Goal: Task Accomplishment & Management: Use online tool/utility

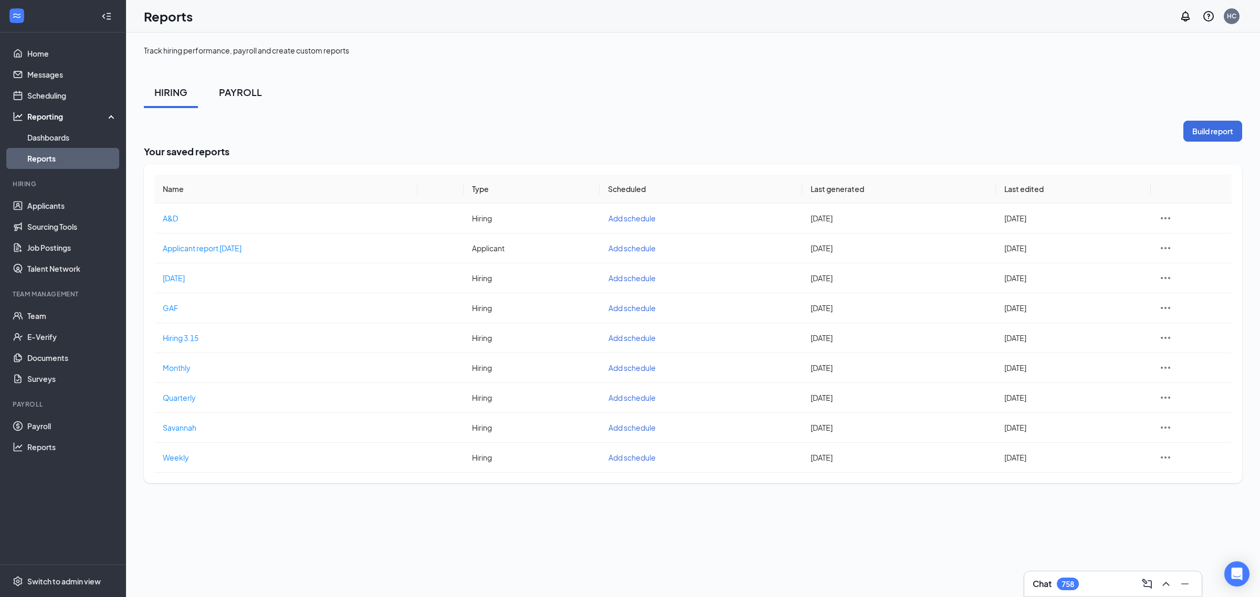
drag, startPoint x: 245, startPoint y: 96, endPoint x: 243, endPoint y: 107, distance: 10.7
click at [243, 107] on button "PAYROLL" at bounding box center [240, 92] width 64 height 31
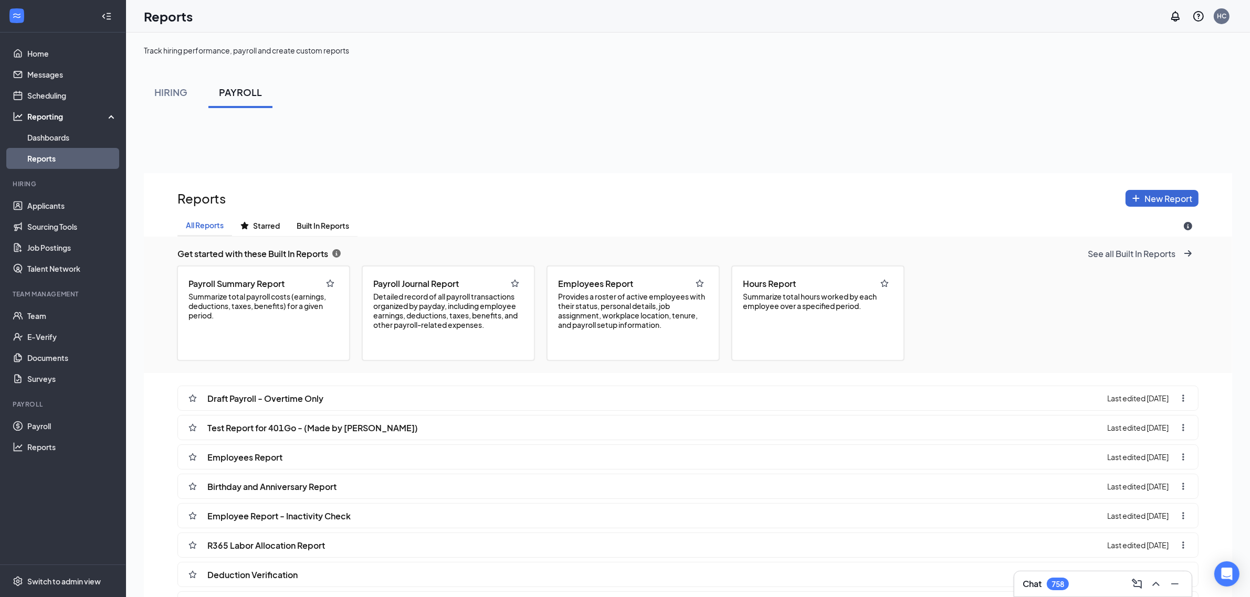
scroll to position [671, 1088]
click at [329, 231] on button "Built In Reports" at bounding box center [322, 225] width 69 height 21
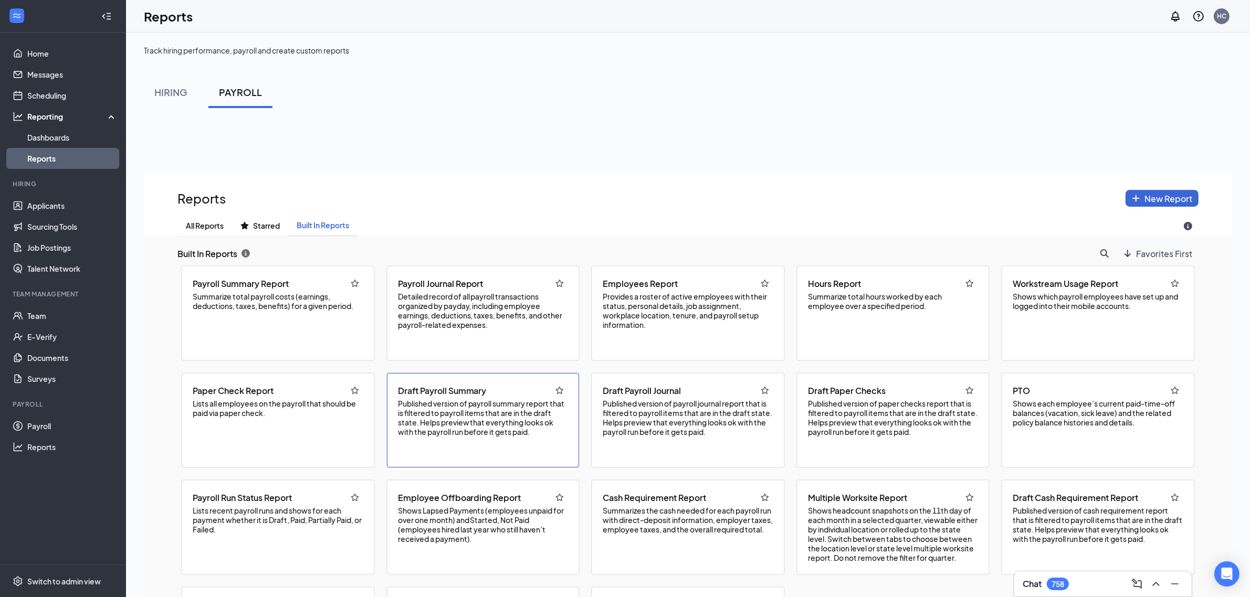
click at [444, 437] on div "Draft Payroll Summary Published version of payroll summary report that is filte…" at bounding box center [483, 420] width 193 height 94
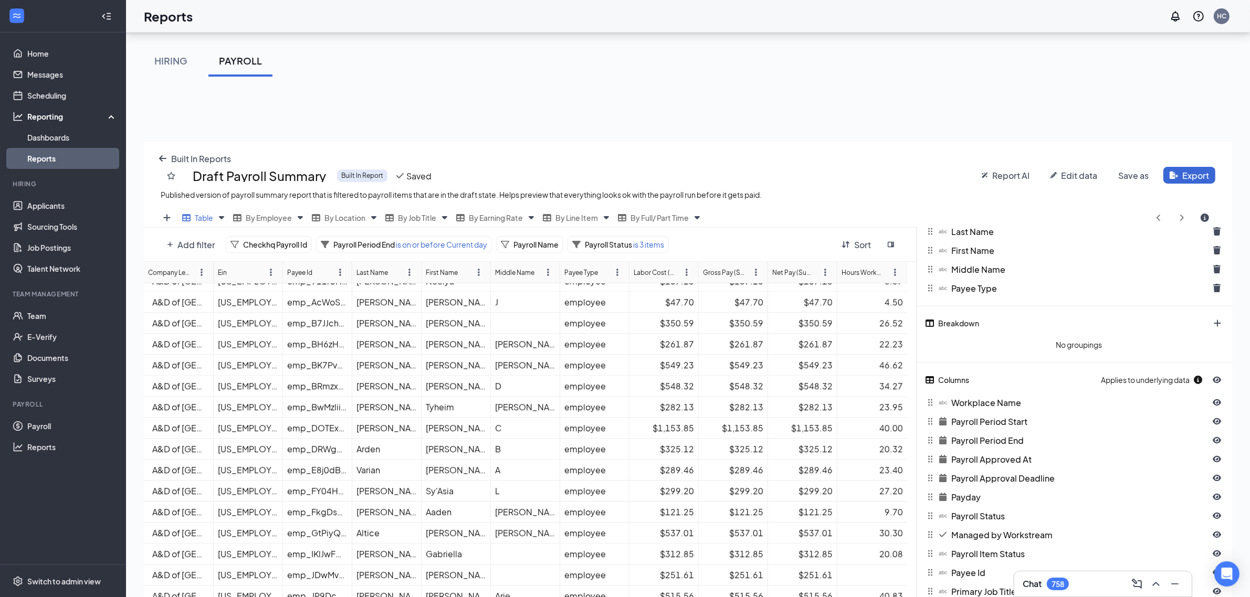
scroll to position [103, 0]
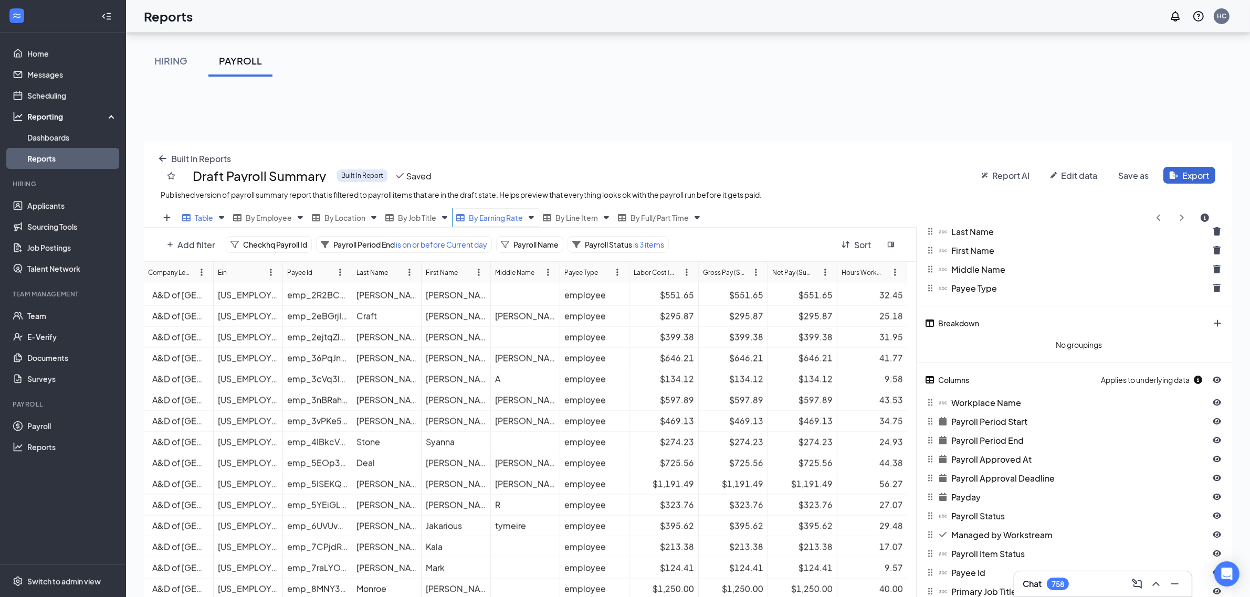
click at [512, 217] on span "By Earning Rate" at bounding box center [496, 217] width 54 height 9
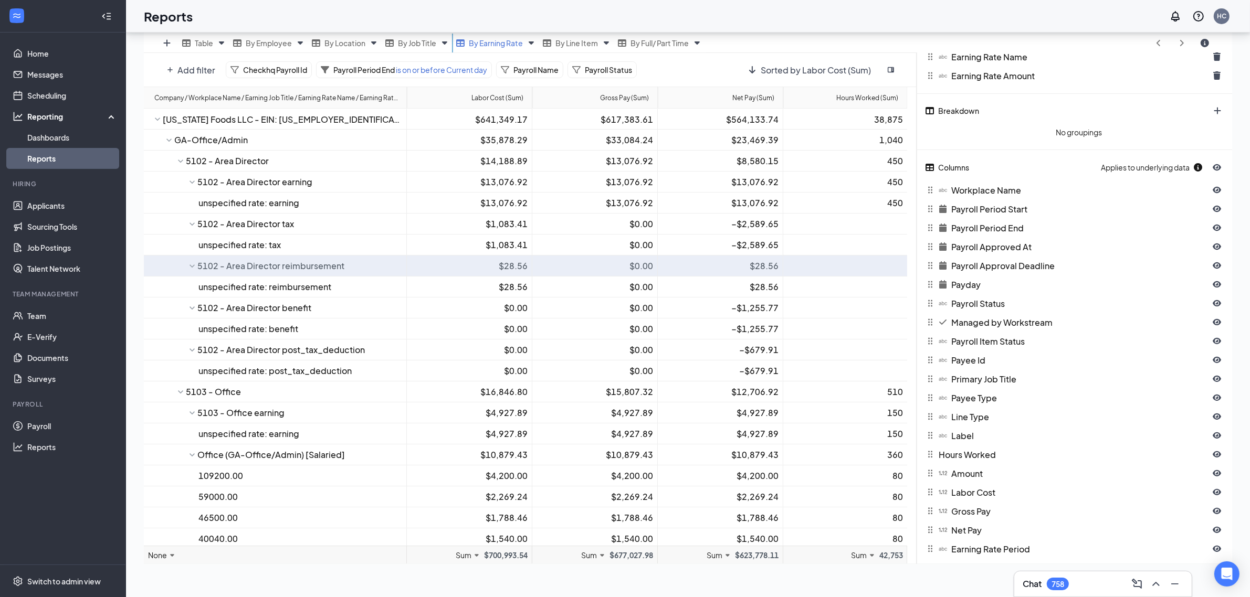
scroll to position [0, 0]
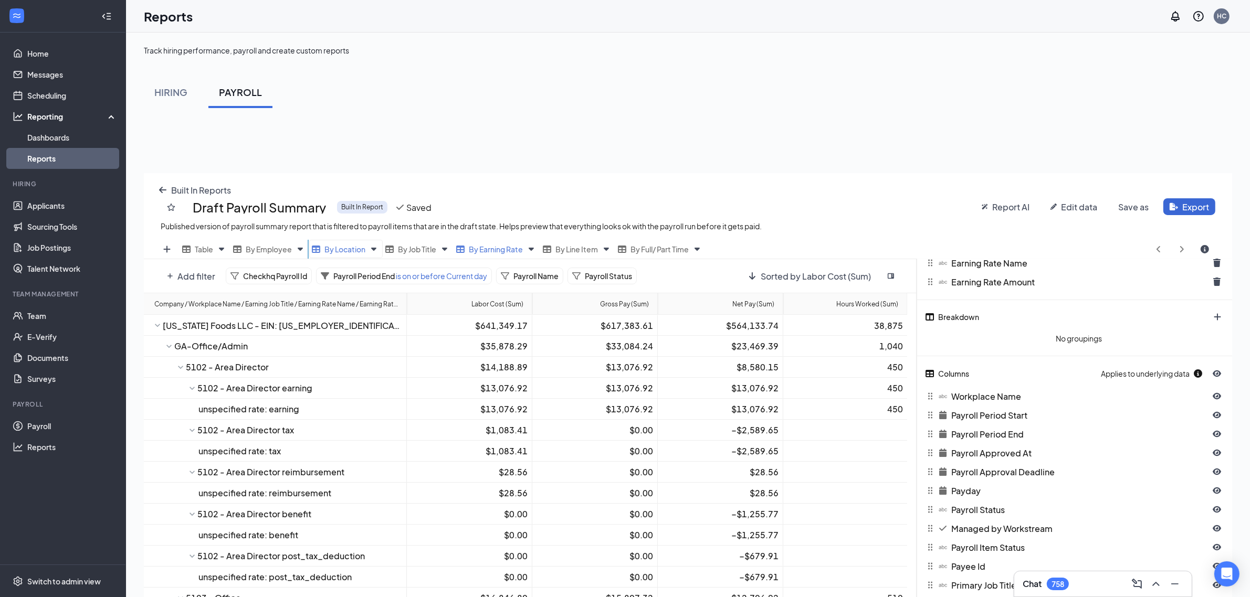
click at [342, 255] on div "By Location" at bounding box center [345, 249] width 73 height 18
click at [204, 187] on span "Built In Reports" at bounding box center [201, 190] width 60 height 11
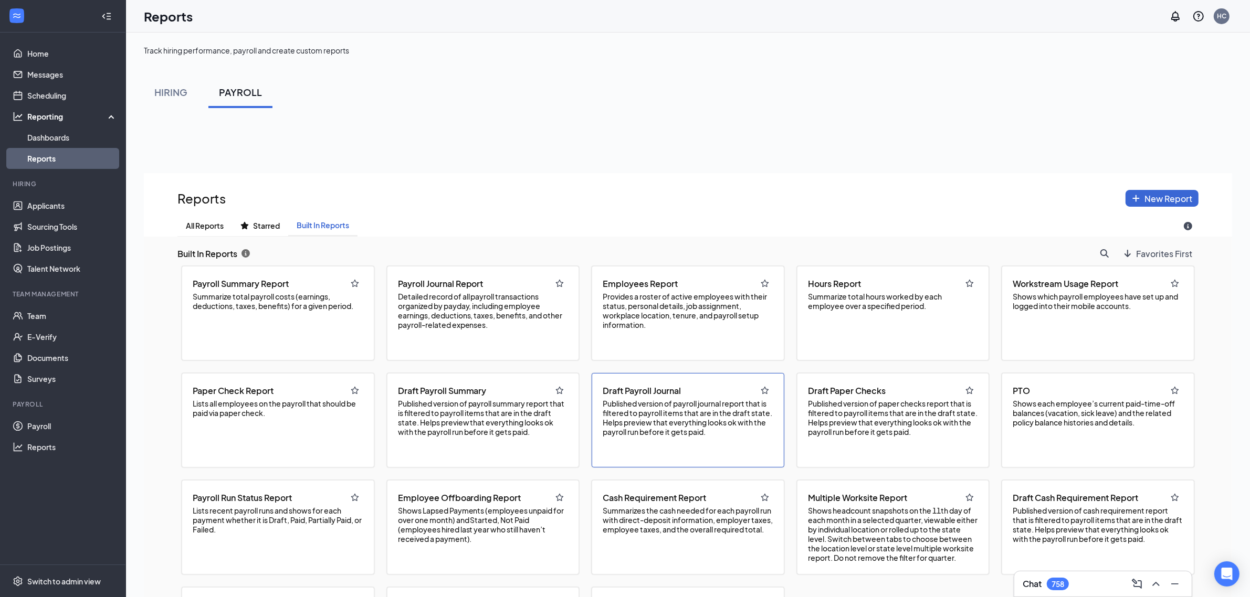
click at [723, 418] on span "Published version of payroll journal report that is filtered to payroll items t…" at bounding box center [688, 418] width 171 height 38
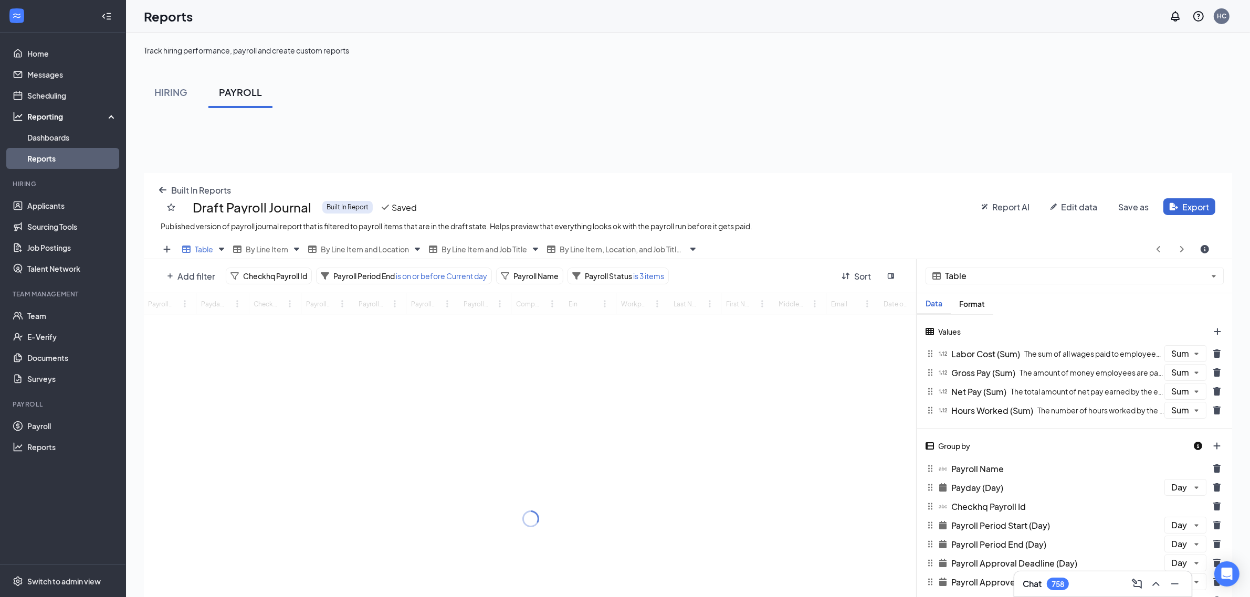
scroll to position [87, 0]
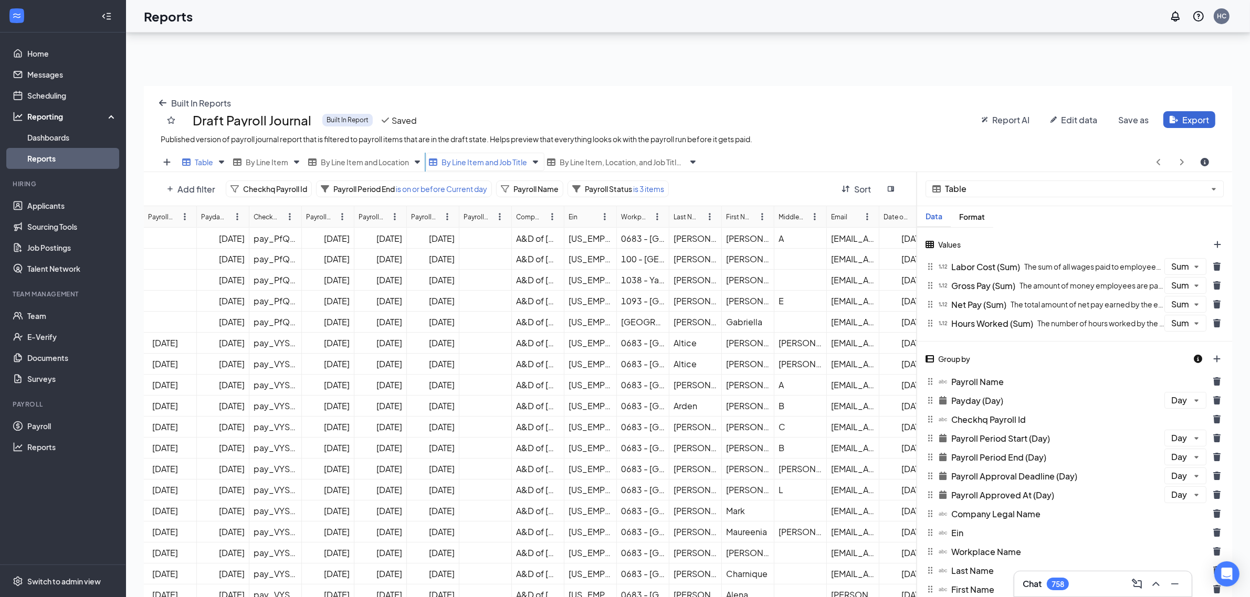
click at [492, 165] on span "By Line Item and Job Title" at bounding box center [484, 161] width 86 height 9
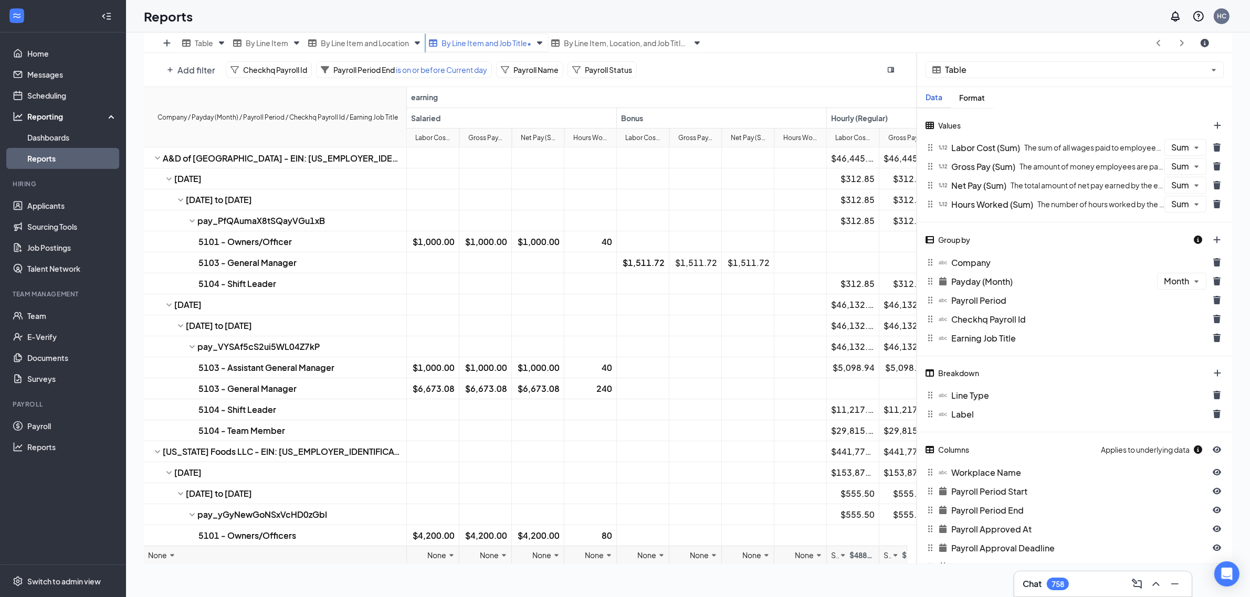
scroll to position [0, 0]
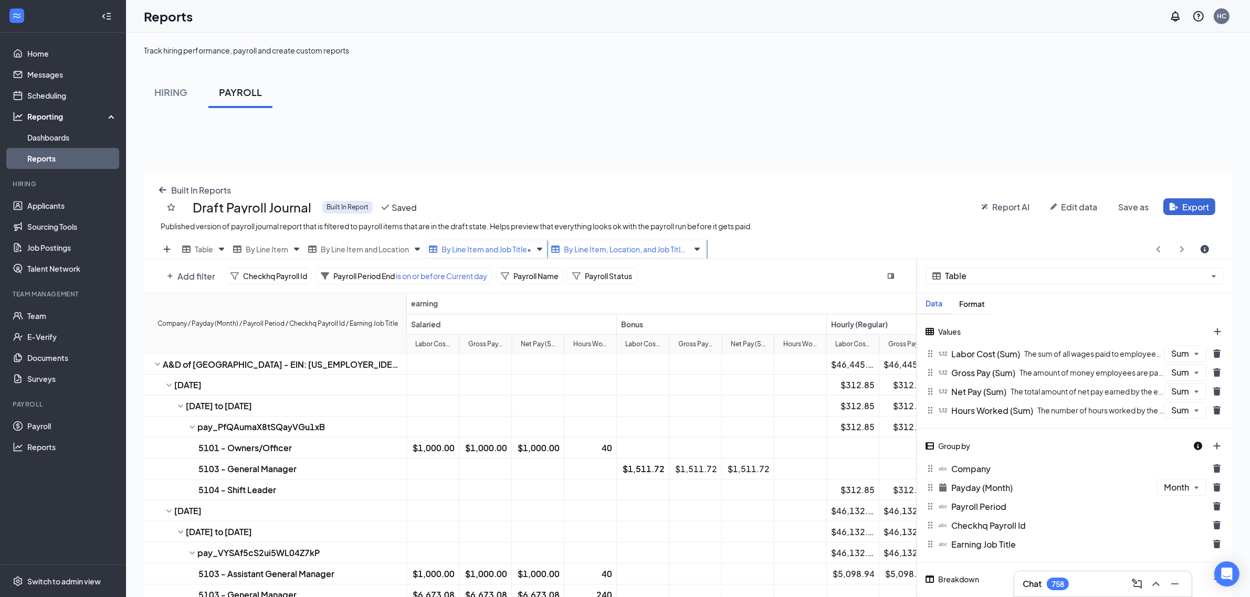
click at [617, 245] on span "By Line Item, Location, and Job Title Copy" at bounding box center [626, 249] width 125 height 9
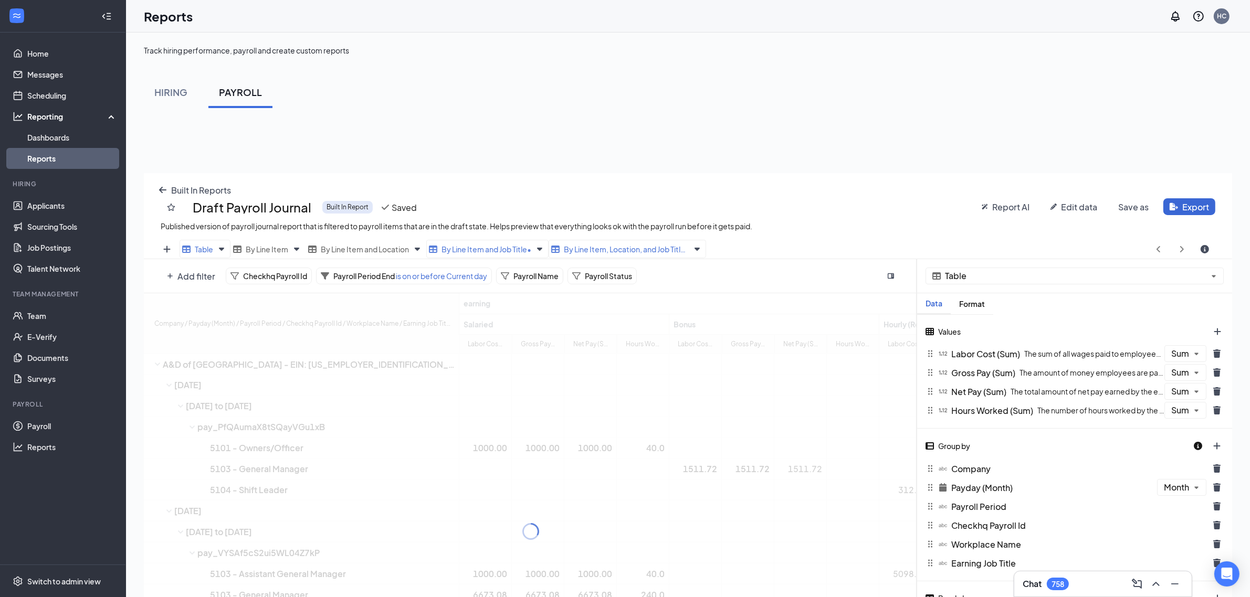
click at [201, 250] on span "Table" at bounding box center [204, 249] width 18 height 9
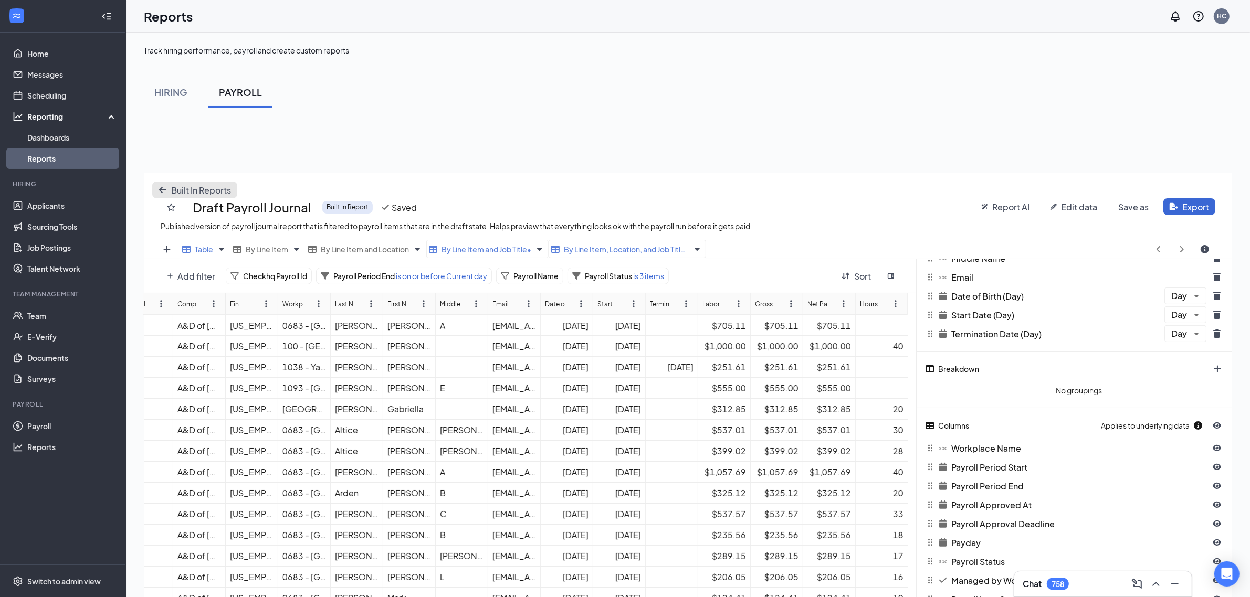
click at [159, 192] on icon "arrow-left icon" at bounding box center [163, 190] width 8 height 8
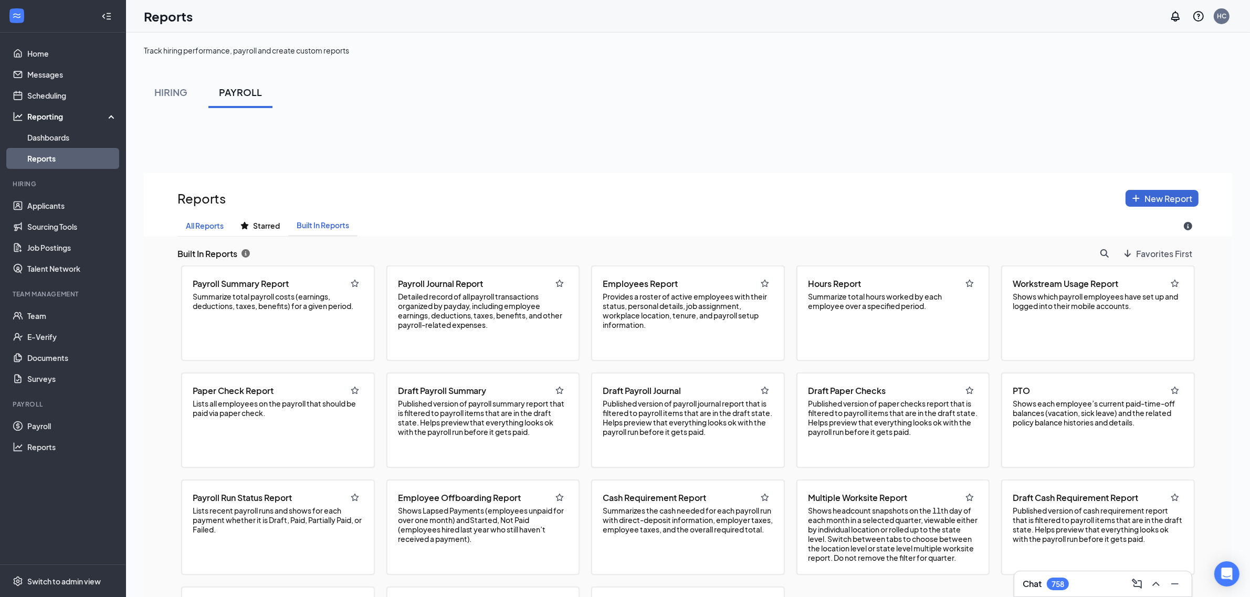
click at [199, 231] on button "All Reports" at bounding box center [204, 225] width 55 height 21
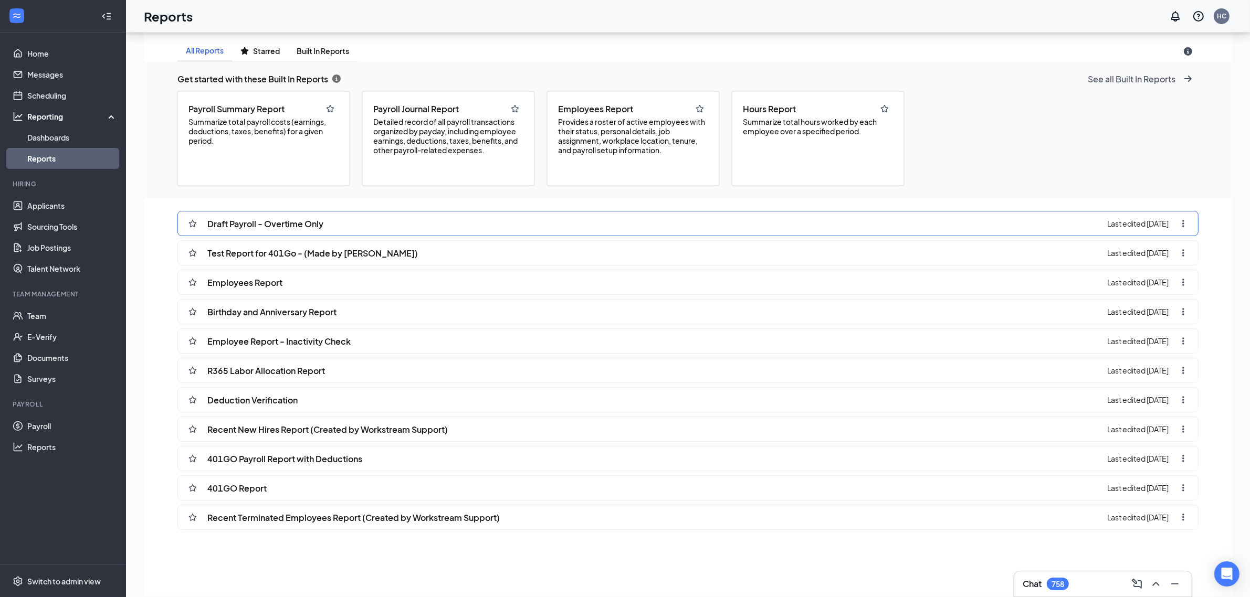
click at [281, 225] on span "Draft Payroll - Overtime Only" at bounding box center [265, 223] width 116 height 11
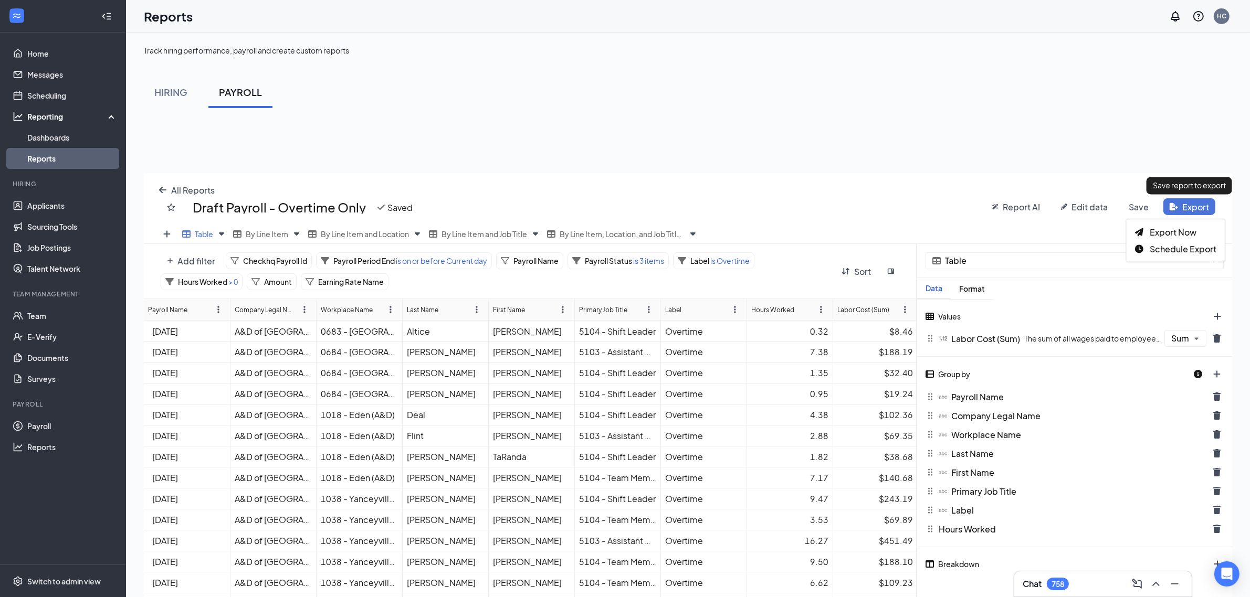
click at [1183, 207] on button "Export" at bounding box center [1189, 206] width 52 height 17
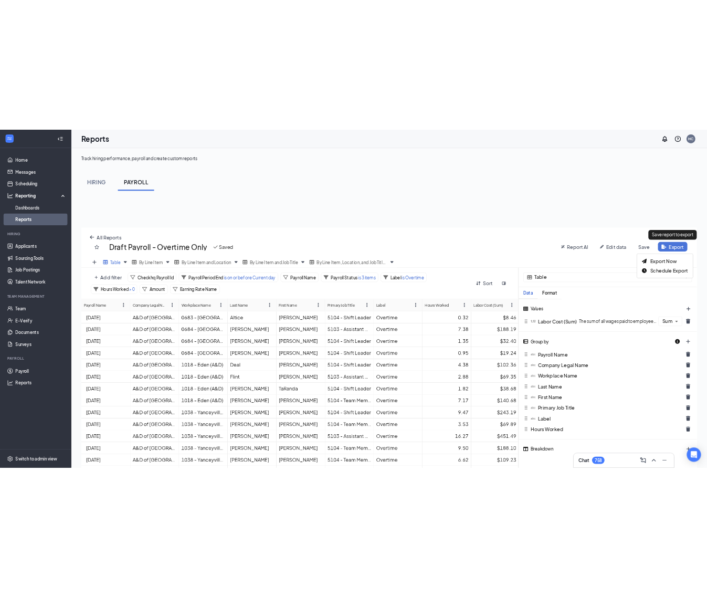
scroll to position [526, 1098]
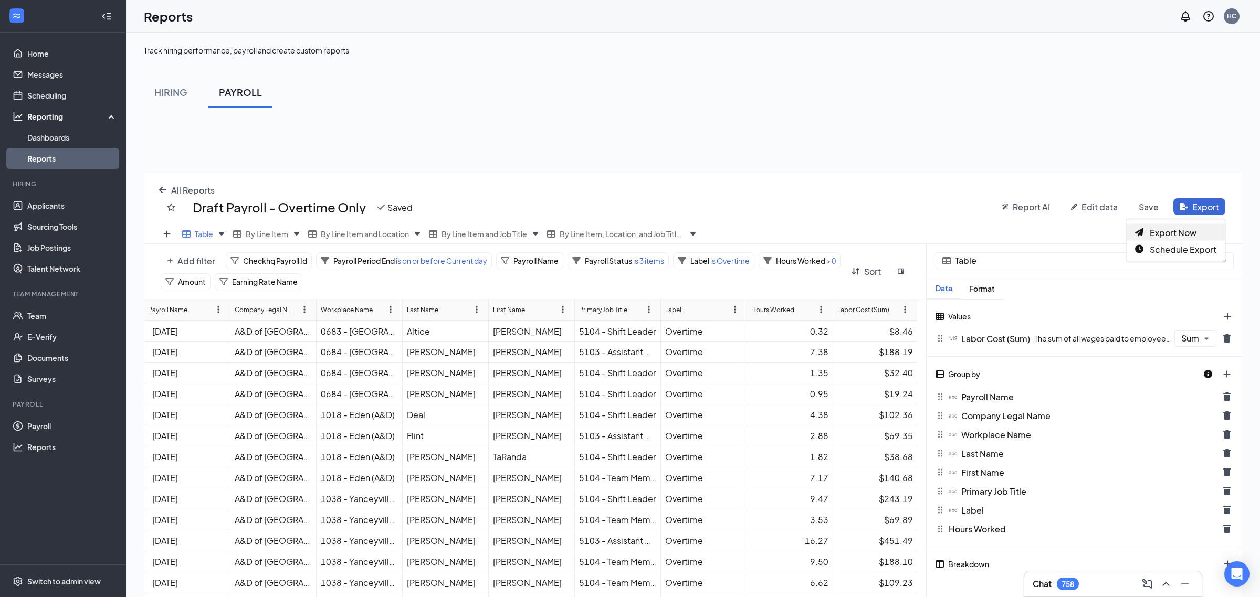
click at [1161, 230] on span "Export Now" at bounding box center [1173, 232] width 47 height 11
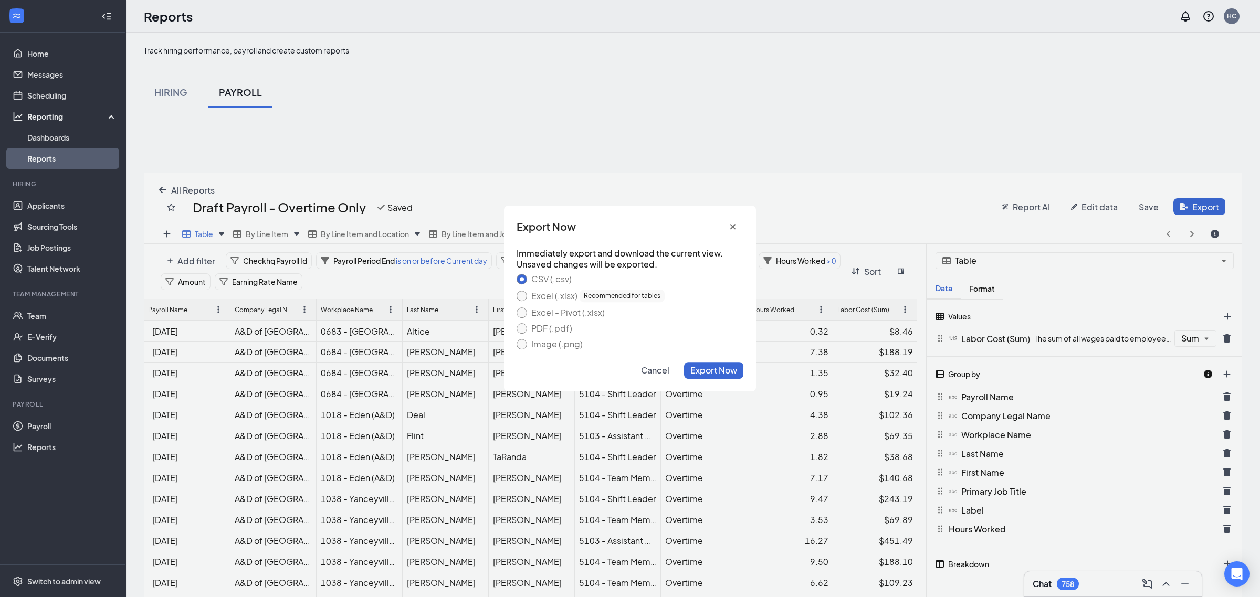
click at [570, 297] on div "Excel (.xlsx) Recommended for tables" at bounding box center [597, 296] width 133 height 13
click at [527, 297] on button "Excel (.xlsx) Recommended for tables" at bounding box center [522, 296] width 10 height 10
click at [718, 368] on span "Export Now" at bounding box center [713, 370] width 47 height 11
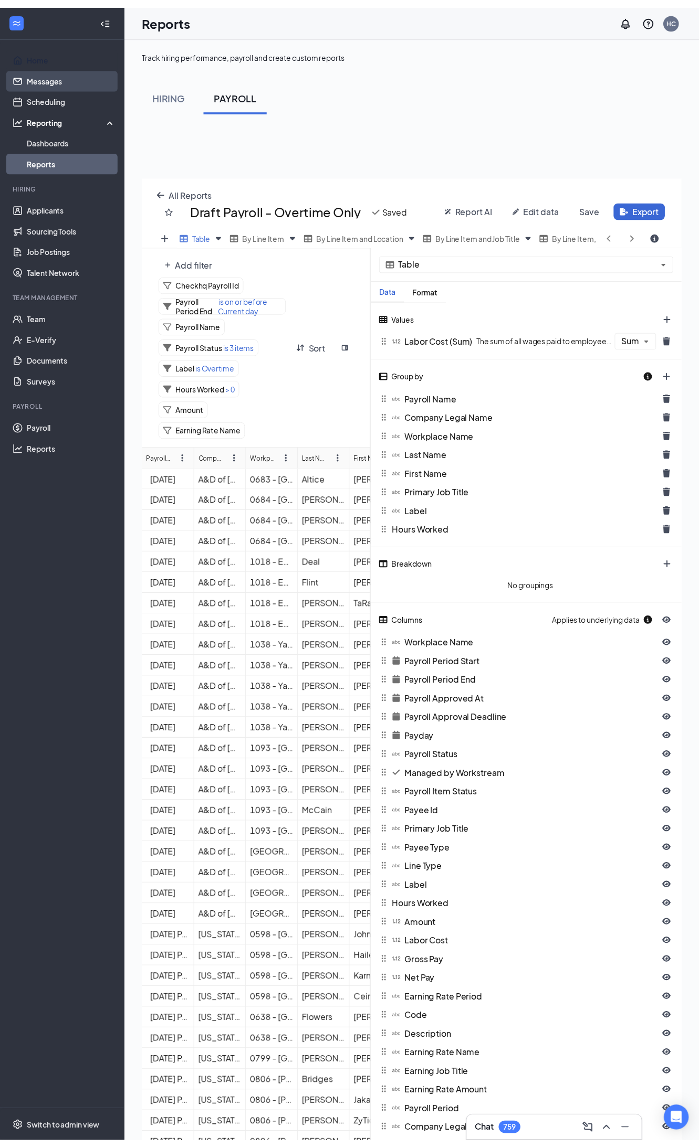
scroll to position [51422, 51953]
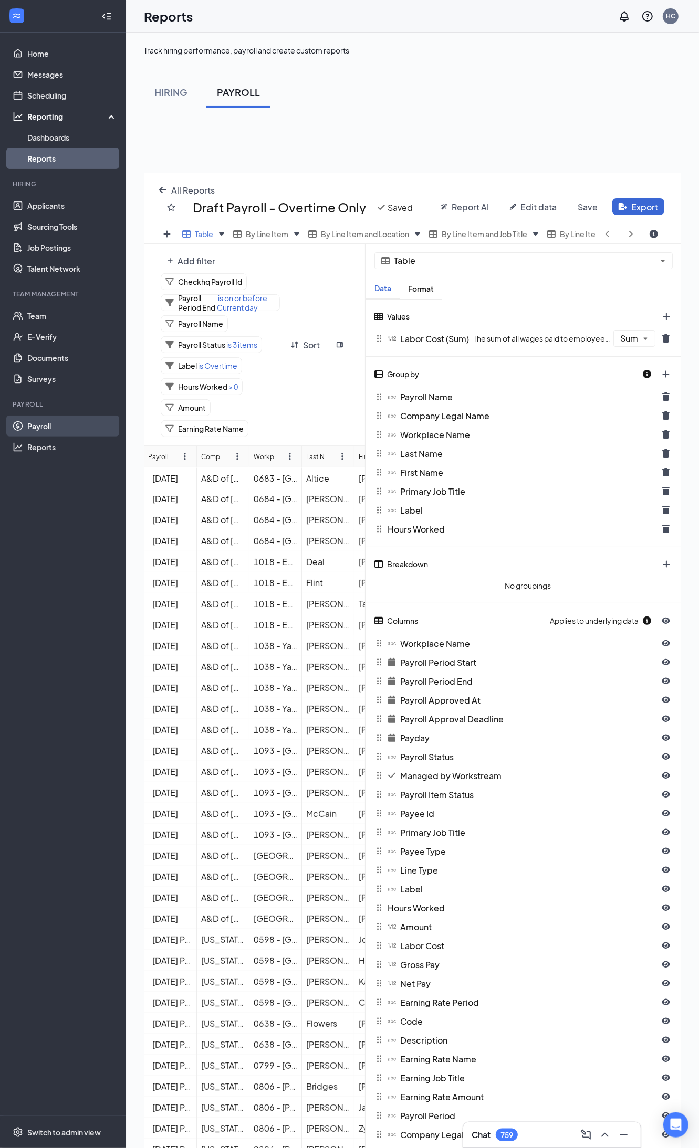
click at [56, 434] on link "Payroll" at bounding box center [72, 426] width 90 height 21
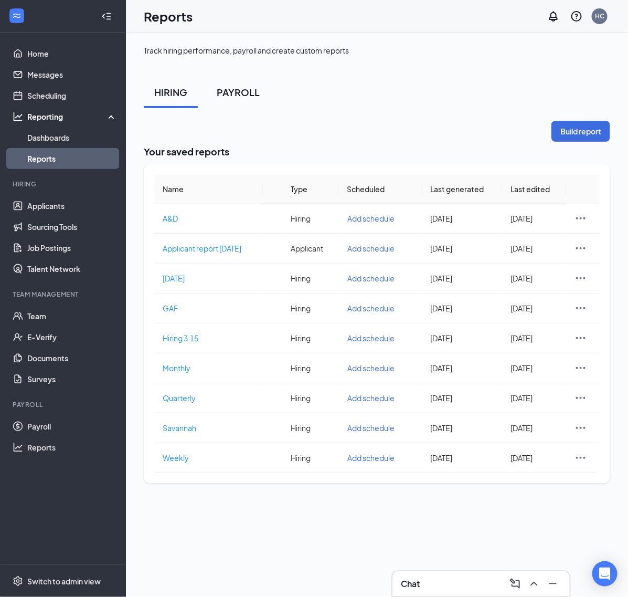
click at [240, 99] on button "PAYROLL" at bounding box center [238, 92] width 64 height 31
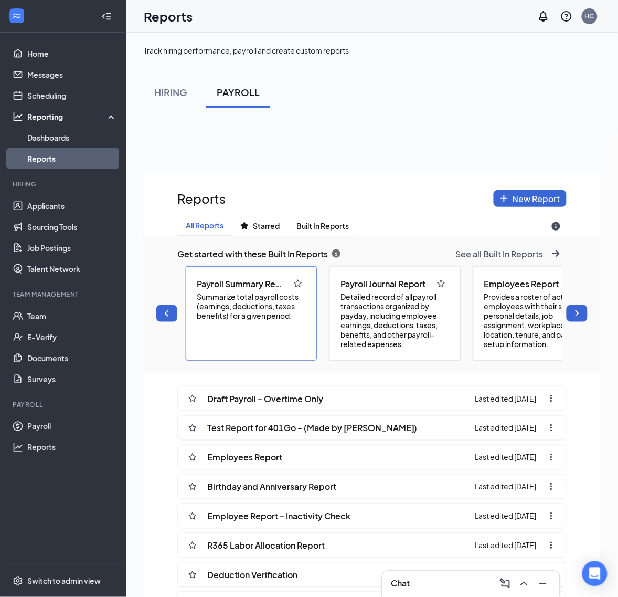
scroll to position [670, 457]
click at [385, 310] on span "Detailed record of all payroll transactions organized by payday, including empl…" at bounding box center [395, 320] width 109 height 57
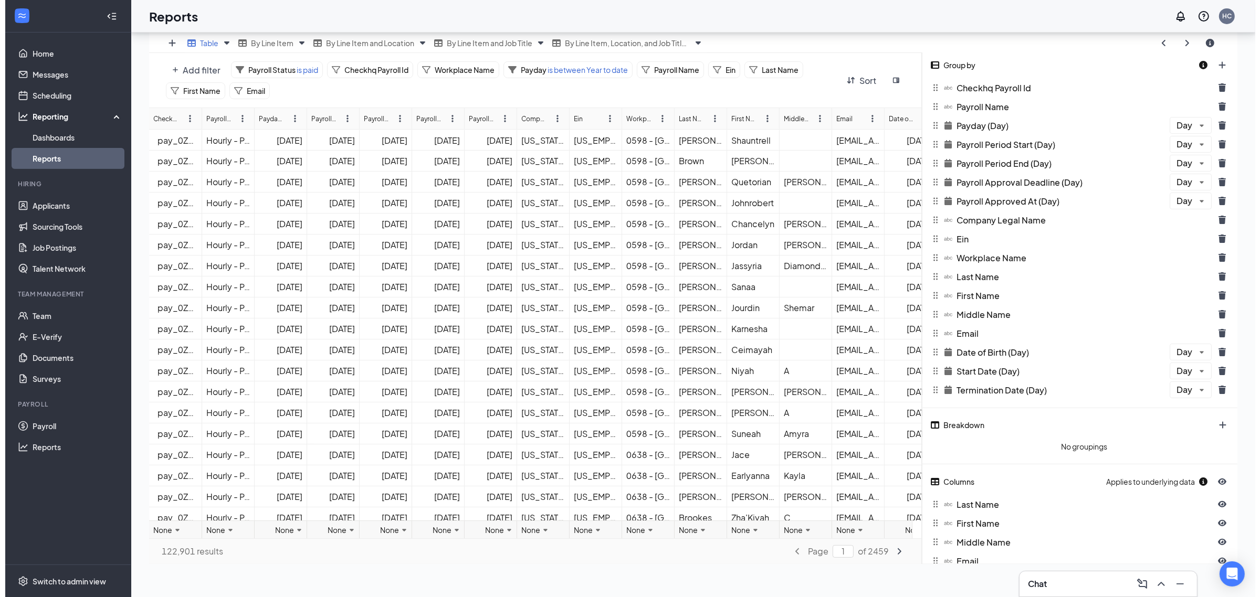
scroll to position [0, 0]
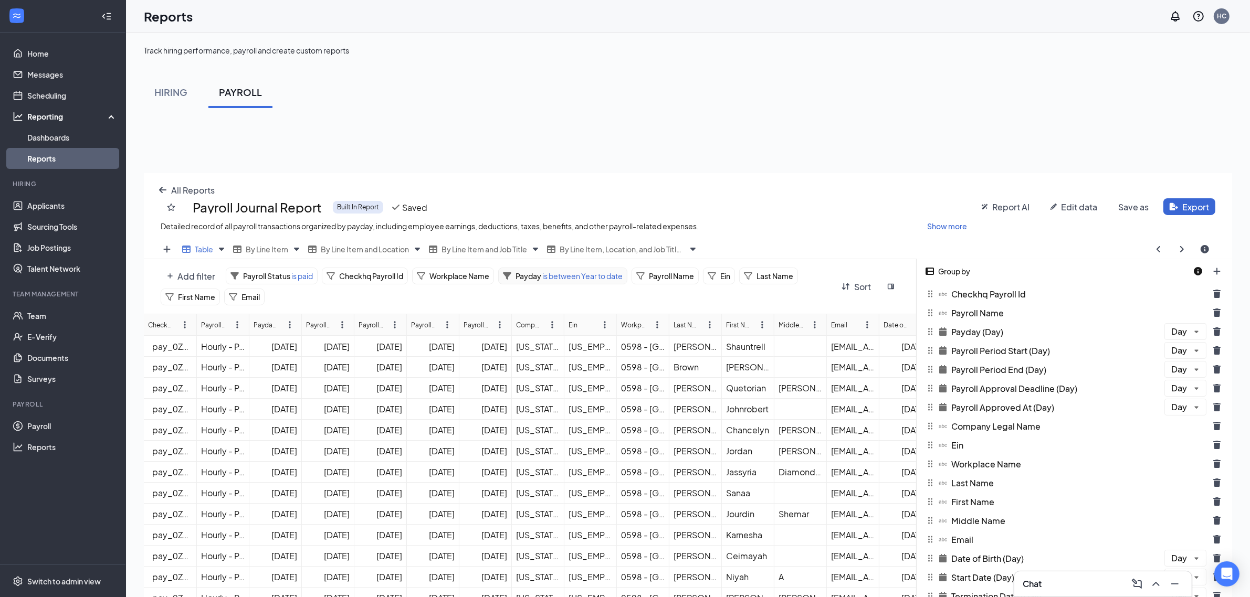
click at [533, 275] on span "Payday" at bounding box center [528, 275] width 26 height 9
click at [562, 336] on div "Payday is between Year to date Delete Apply" at bounding box center [587, 338] width 172 height 100
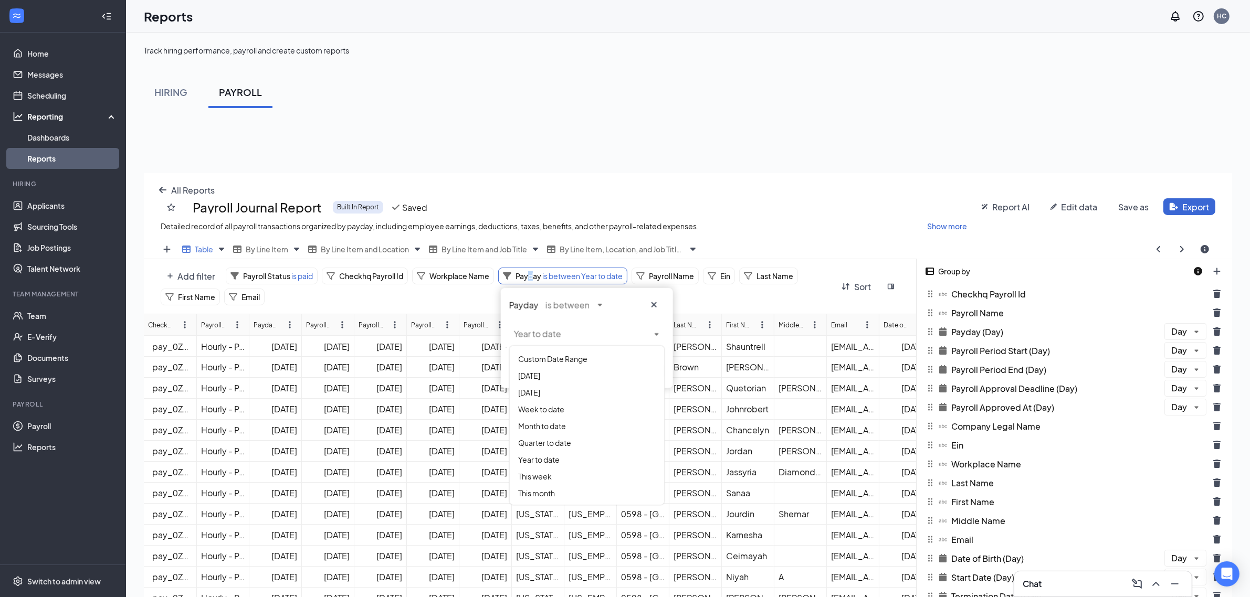
scroll to position [512, 1098]
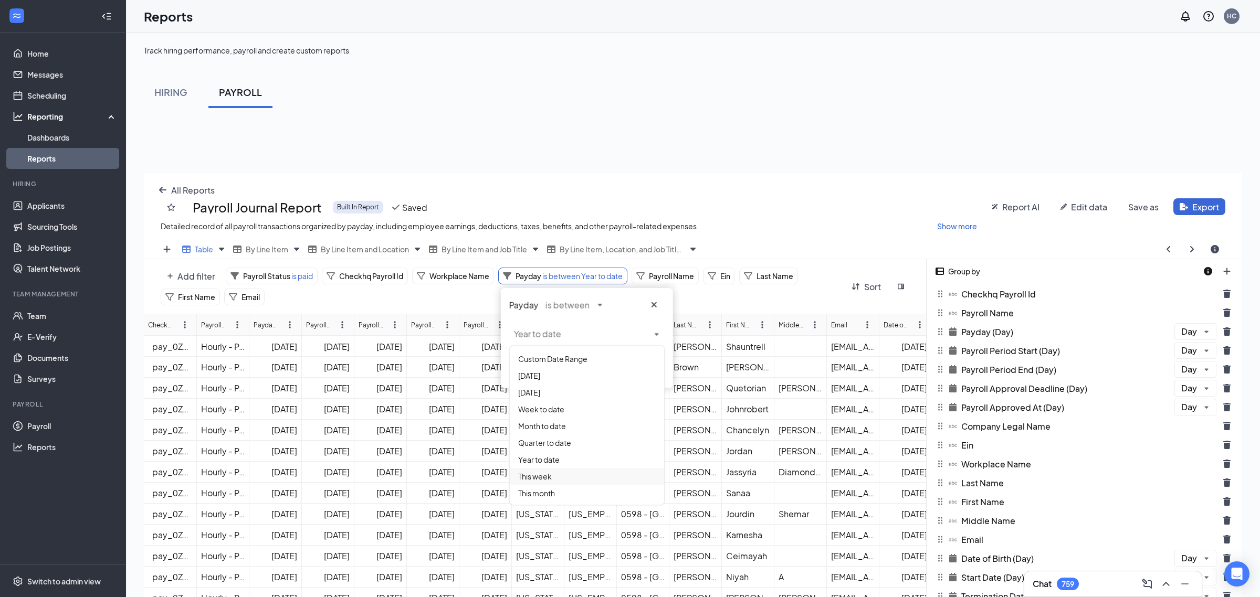
click at [547, 478] on span "This week" at bounding box center [535, 476] width 34 height 9
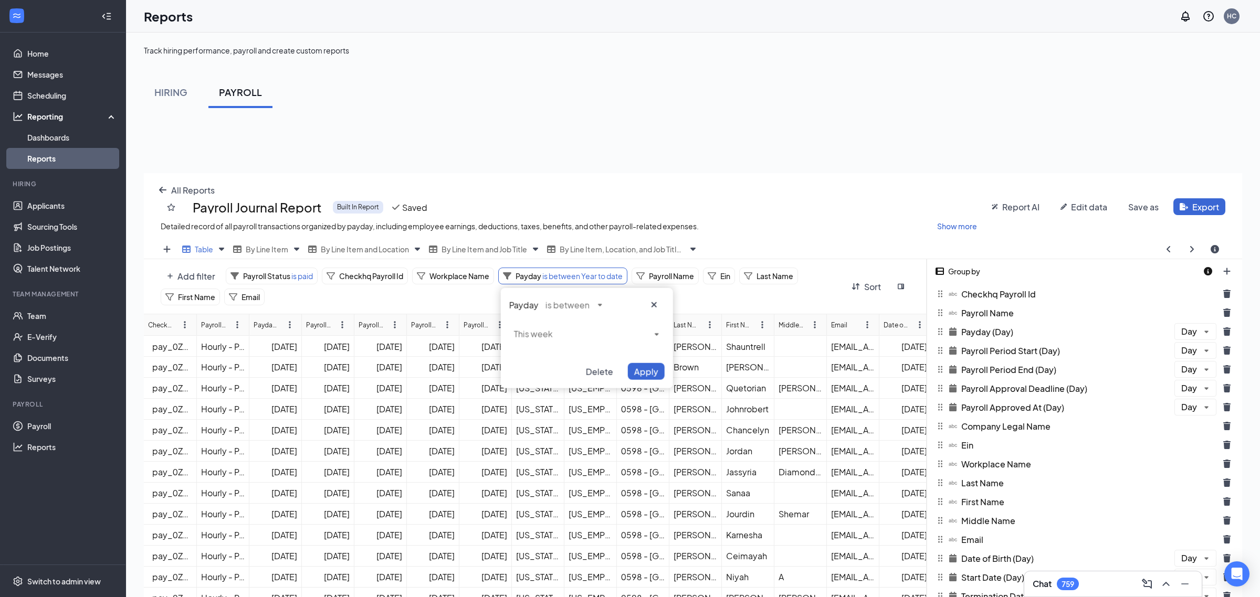
scroll to position [51979, 51402]
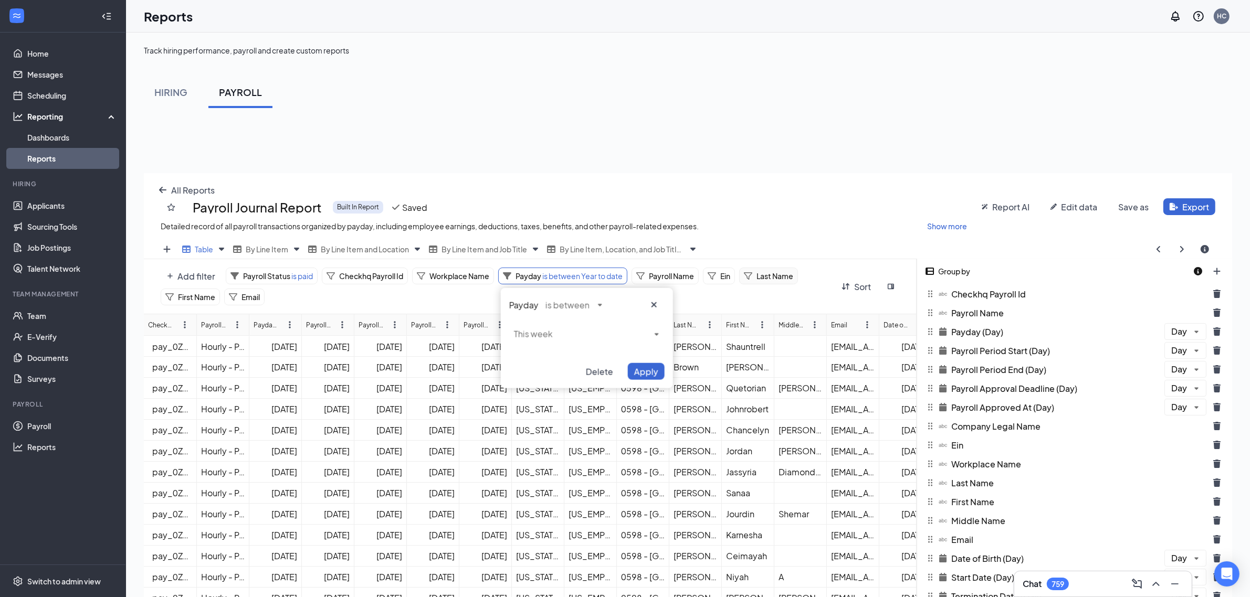
drag, startPoint x: 648, startPoint y: 366, endPoint x: 756, endPoint y: 279, distance: 138.5
click at [628, 366] on span "Apply" at bounding box center [646, 371] width 24 height 11
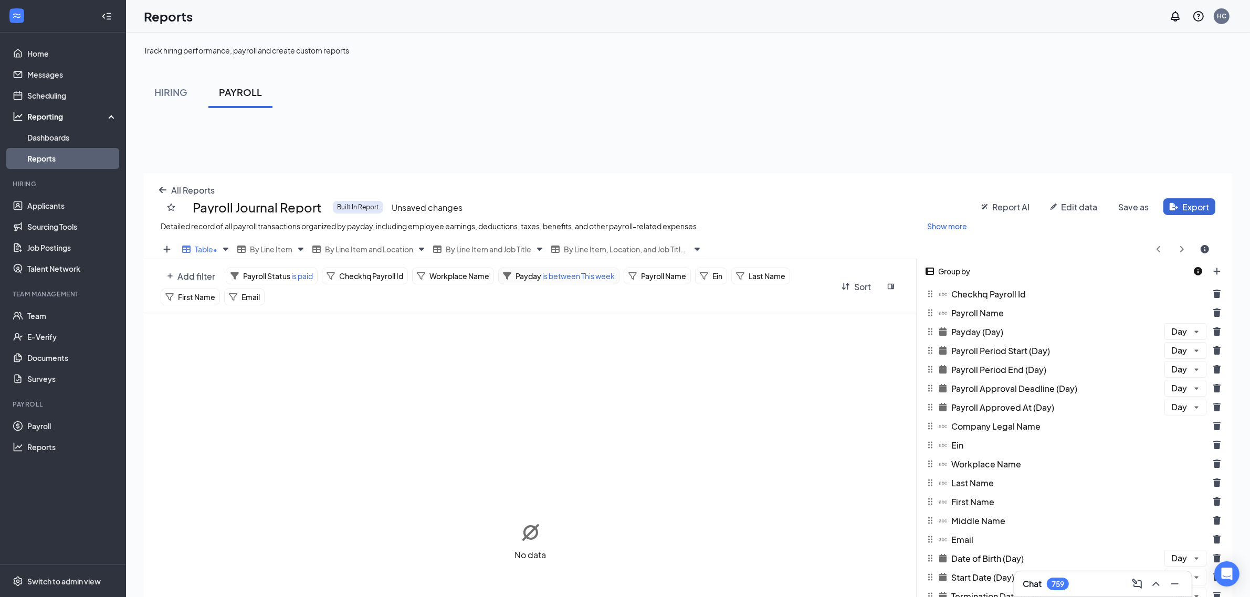
click at [572, 273] on span "is between This week" at bounding box center [577, 275] width 73 height 9
click at [285, 275] on span "Payroll Status" at bounding box center [266, 275] width 47 height 9
click at [173, 179] on div "All Reports Payroll Journal Report Built In Report Unsaved changes Detailed rec…" at bounding box center [688, 206] width 1088 height 67
click at [173, 192] on span "All Reports" at bounding box center [193, 190] width 44 height 11
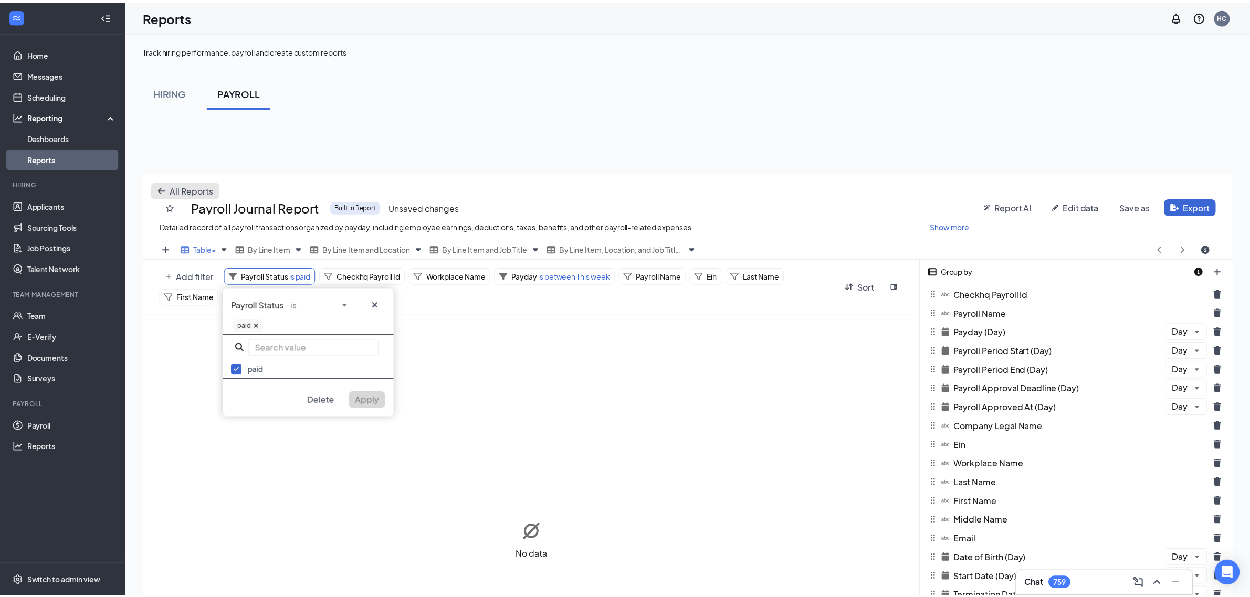
scroll to position [512, 1098]
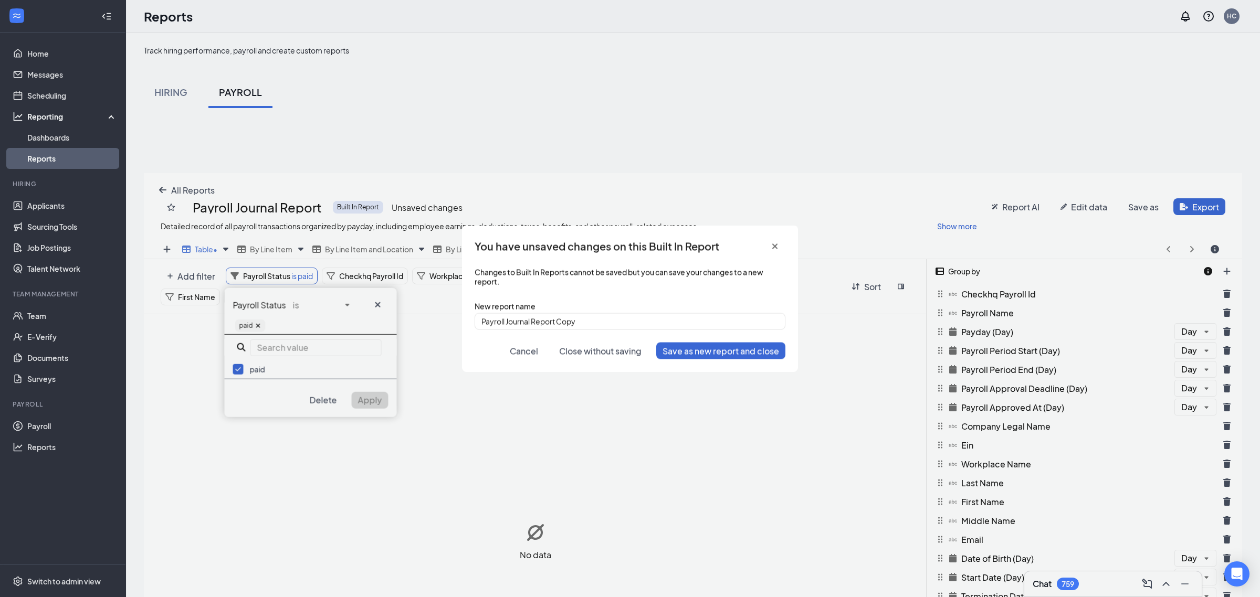
click at [583, 351] on span "Close without saving" at bounding box center [600, 350] width 82 height 11
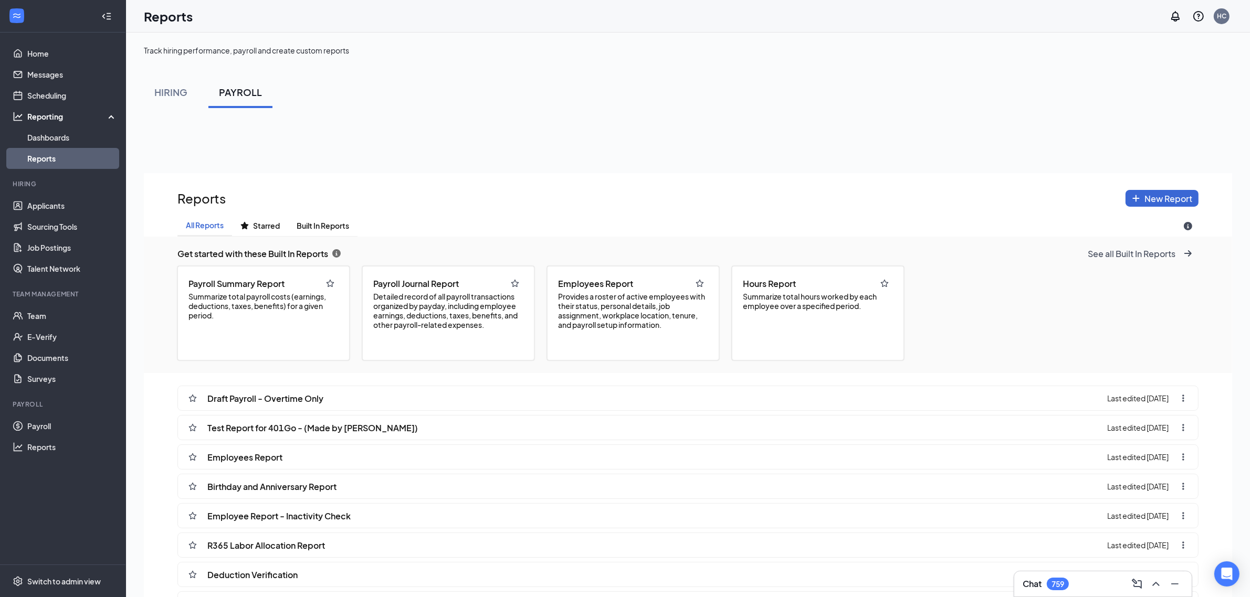
scroll to position [671, 1088]
click at [330, 228] on span "Built In Reports" at bounding box center [323, 226] width 52 height 9
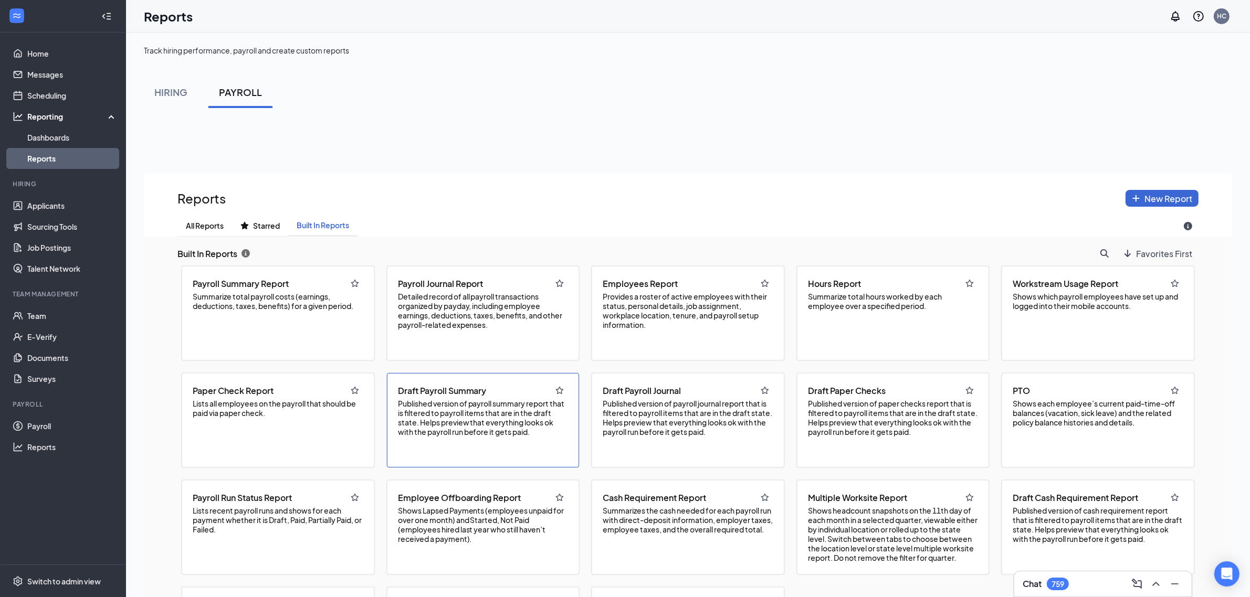
click at [512, 454] on div "Draft Payroll Summary Published version of payroll summary report that is filte…" at bounding box center [483, 420] width 193 height 94
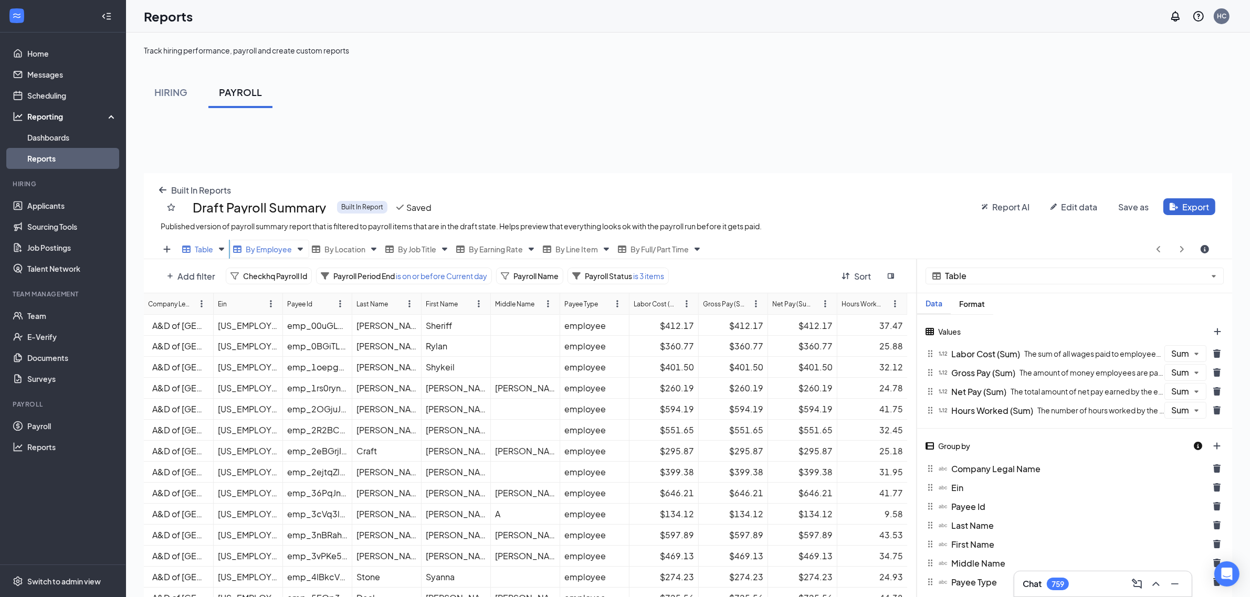
click at [266, 252] on span "By Employee" at bounding box center [269, 249] width 46 height 9
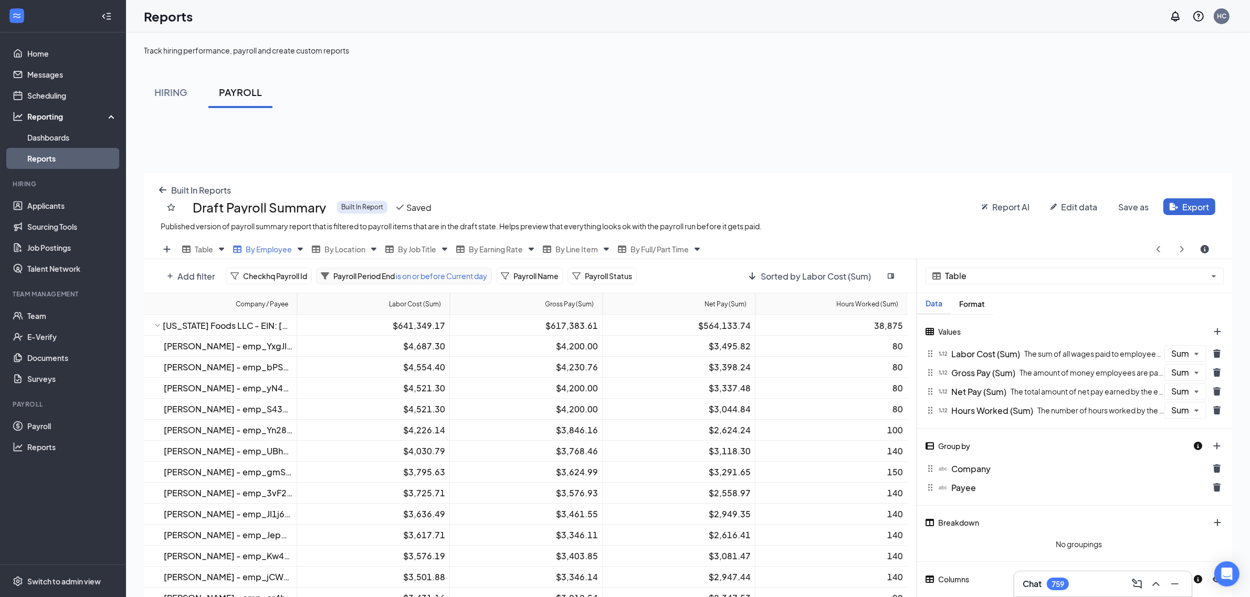
click at [351, 269] on div "Payroll Period End is on or before Current day" at bounding box center [404, 276] width 176 height 17
click at [222, 255] on div "Table" at bounding box center [205, 249] width 51 height 18
click at [204, 247] on span "Table" at bounding box center [204, 249] width 18 height 9
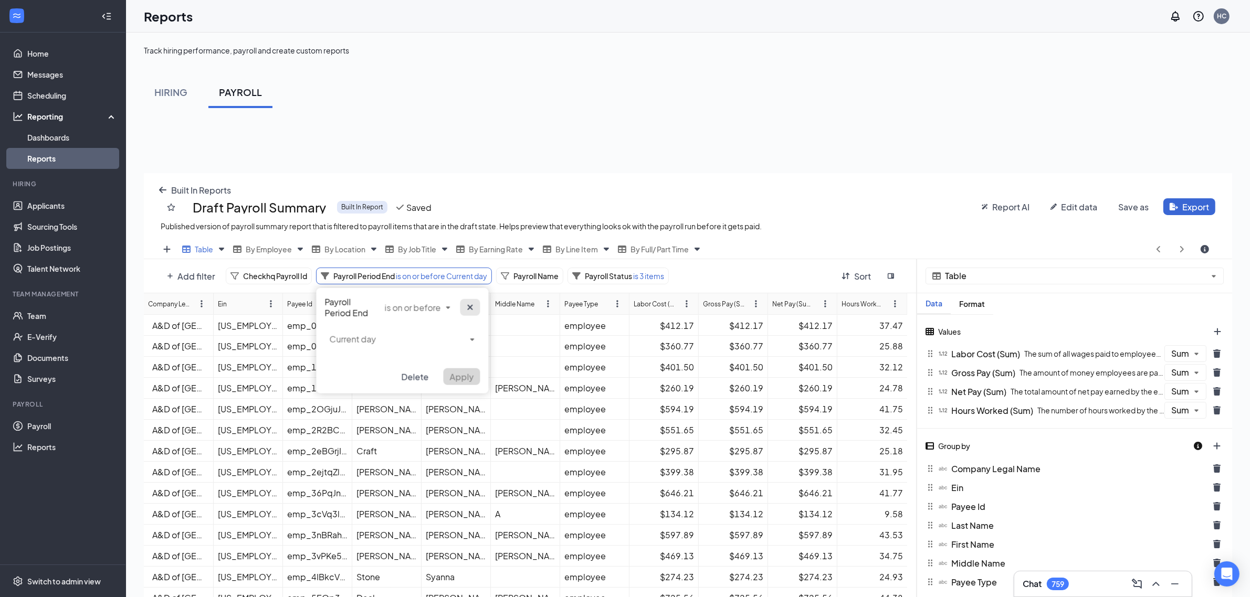
click at [468, 308] on icon "cross icon" at bounding box center [469, 307] width 7 height 8
click at [201, 194] on span "Built In Reports" at bounding box center [201, 190] width 60 height 11
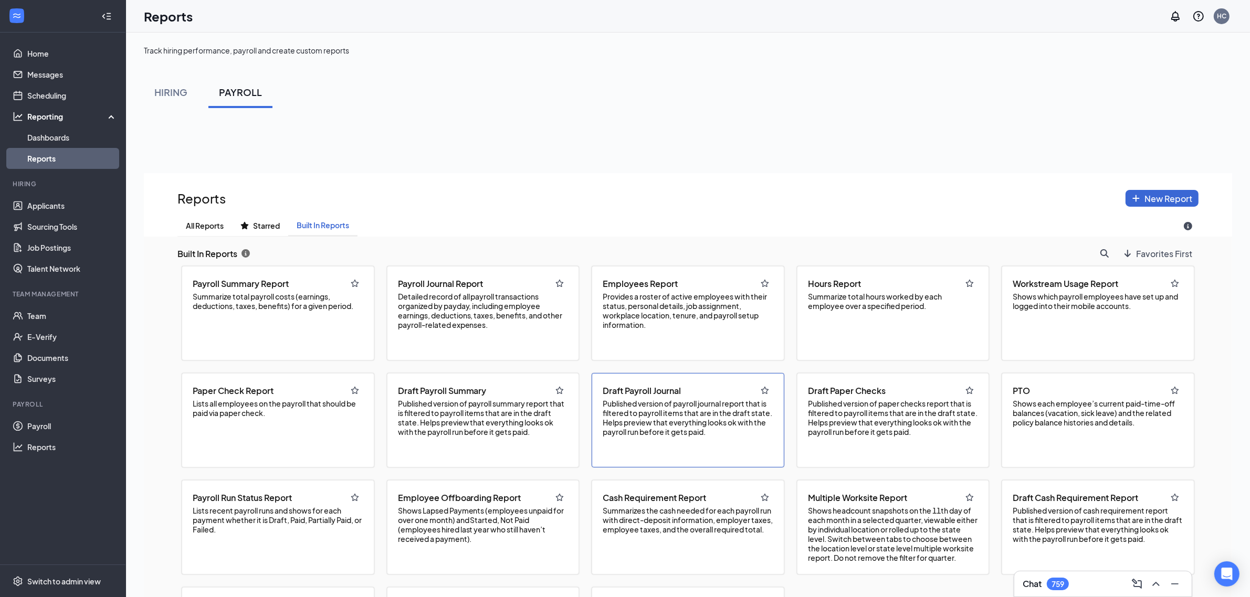
click at [628, 434] on span "Published version of payroll journal report that is filtered to payroll items t…" at bounding box center [688, 418] width 171 height 38
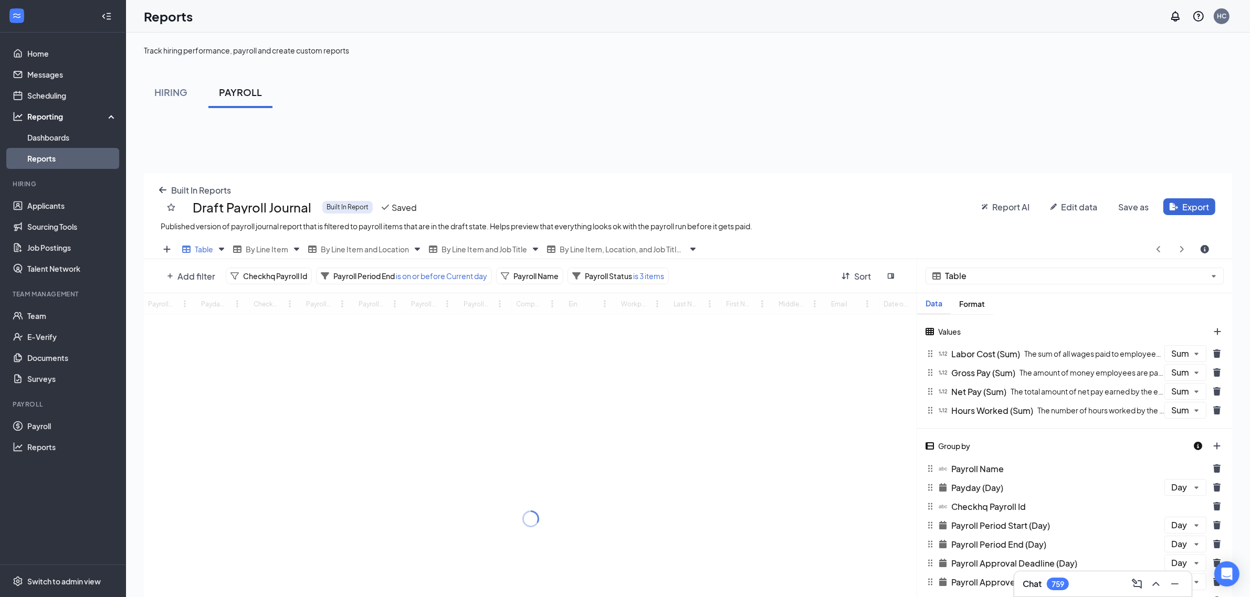
scroll to position [512, 1088]
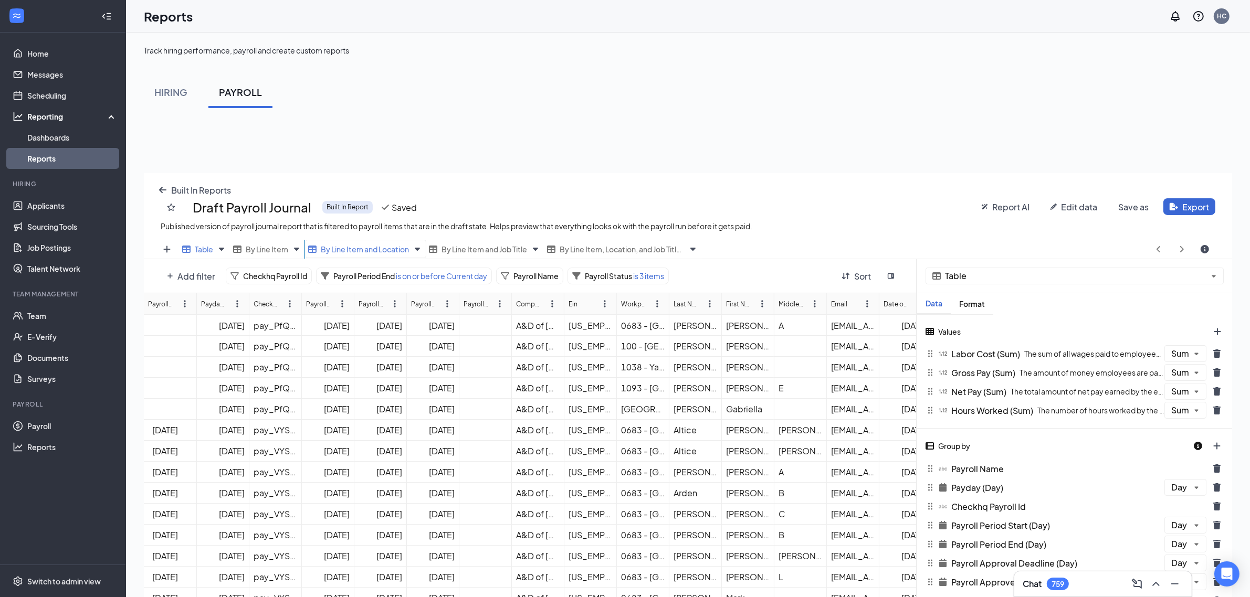
click at [340, 247] on span "By Line Item and Location" at bounding box center [365, 249] width 88 height 9
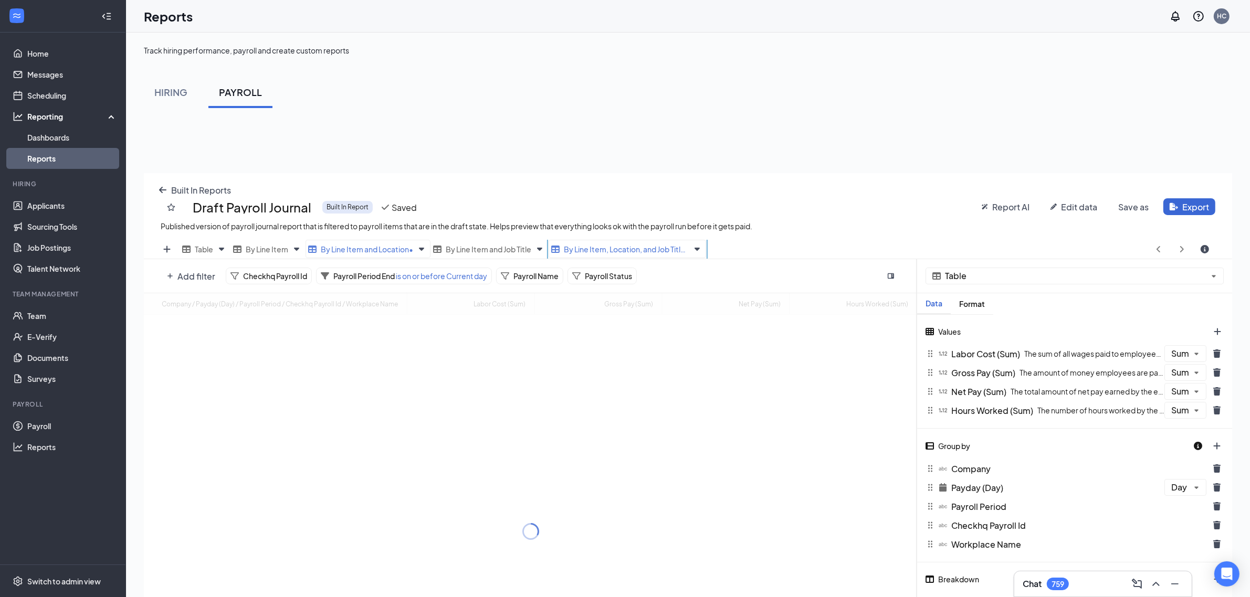
click at [571, 257] on div "By Line Item, Location, and Job Title Copy" at bounding box center [627, 249] width 157 height 18
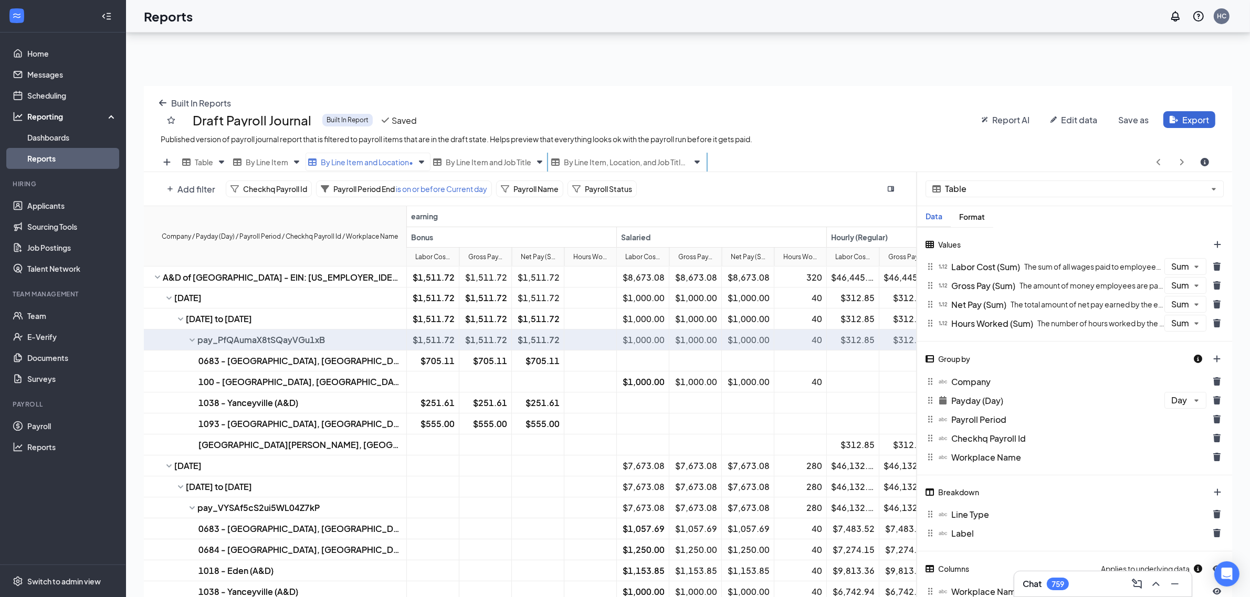
scroll to position [0, 0]
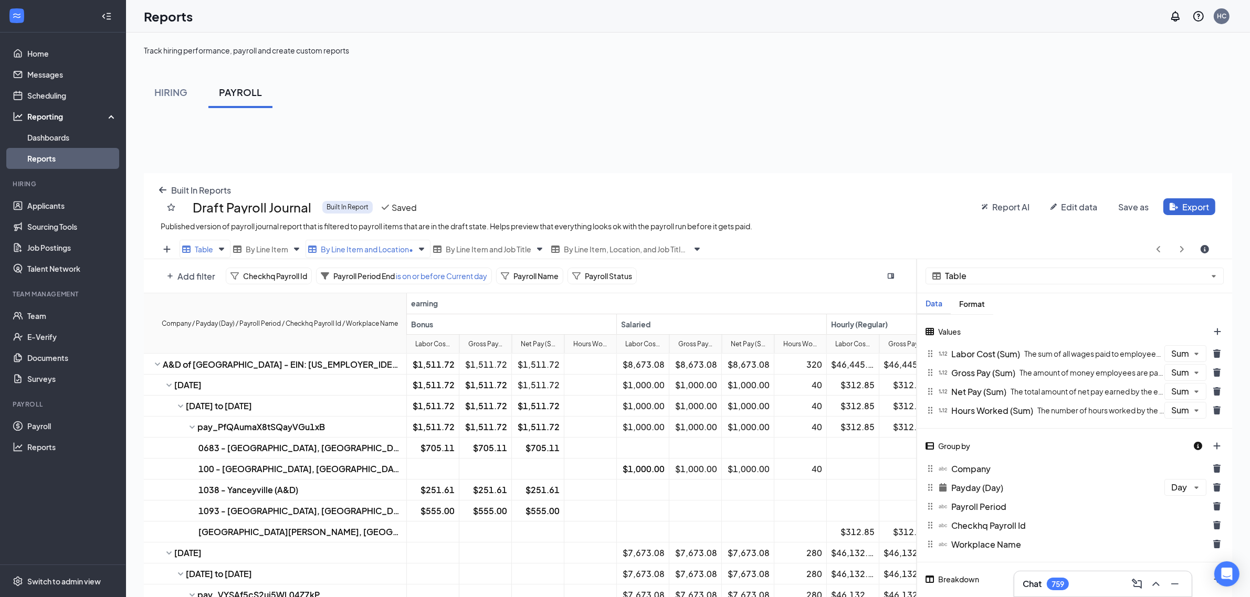
click at [191, 250] on div "Table" at bounding box center [197, 249] width 31 height 13
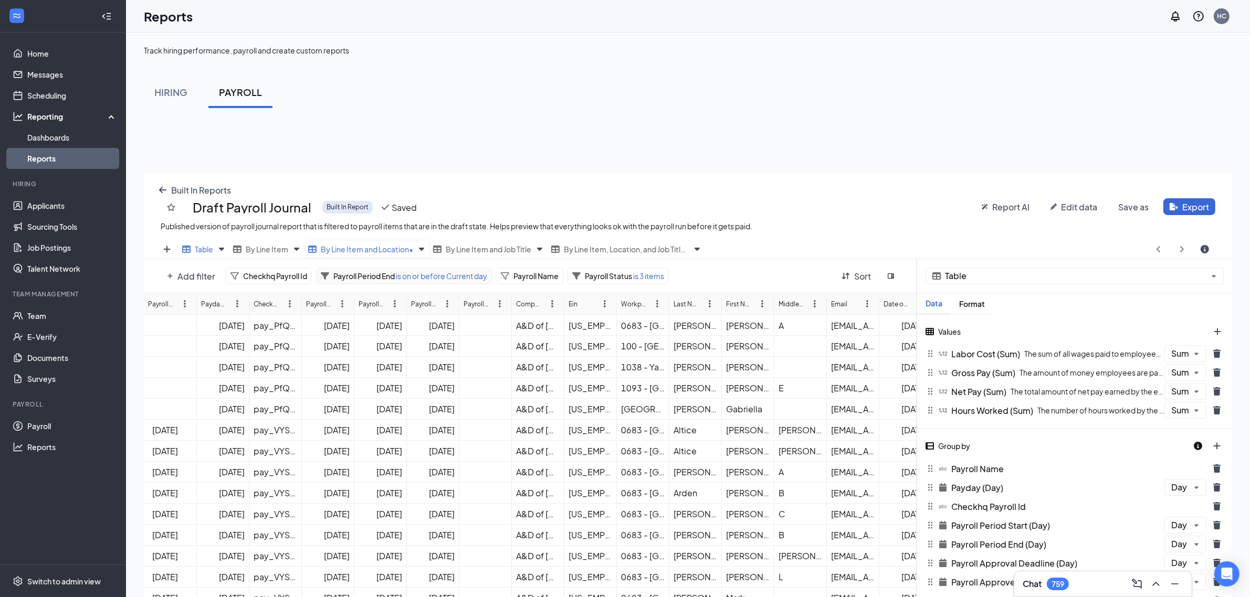
click at [474, 276] on span "is on or before Current day" at bounding box center [441, 275] width 92 height 9
click at [628, 281] on div "Add filter Checkhq Payroll Id Payroll Period End is on or before Current day Pa…" at bounding box center [496, 276] width 670 height 17
click at [618, 276] on span "Payroll Status" at bounding box center [608, 275] width 47 height 9
click at [628, 271] on div "Add filter Checkhq Payroll Id Payroll Period End is on or before Current day Pa…" at bounding box center [496, 276] width 670 height 17
click at [628, 325] on icon at bounding box center [651, 326] width 6 height 6
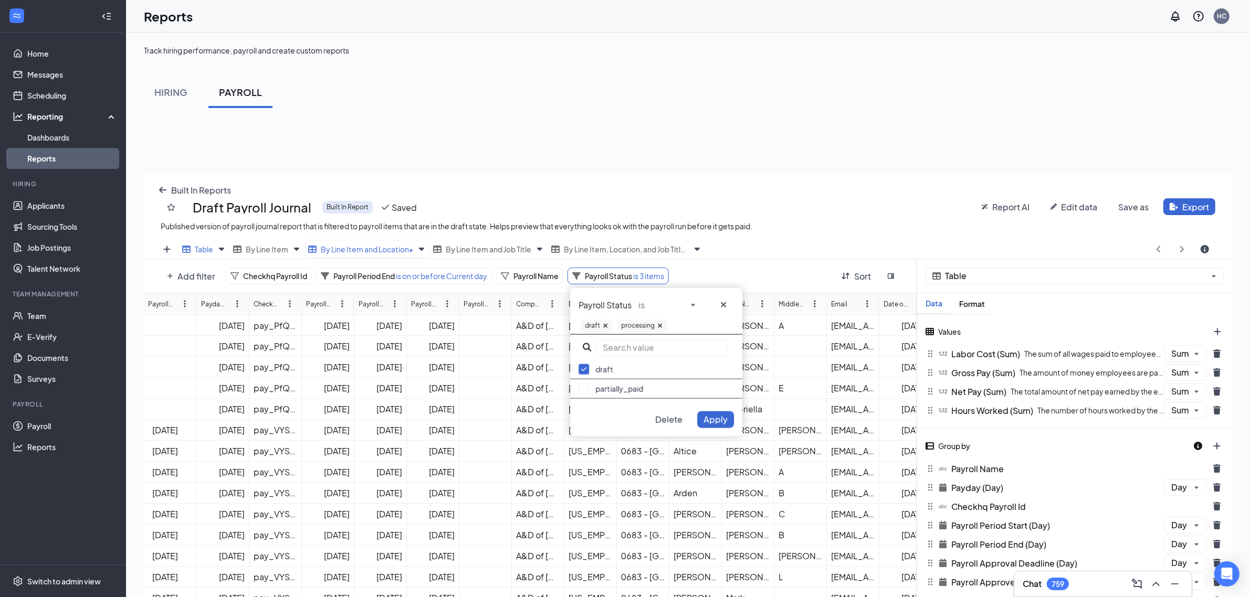
click at [628, 325] on icon at bounding box center [660, 326] width 6 height 6
click at [628, 413] on button "Apply" at bounding box center [715, 419] width 37 height 17
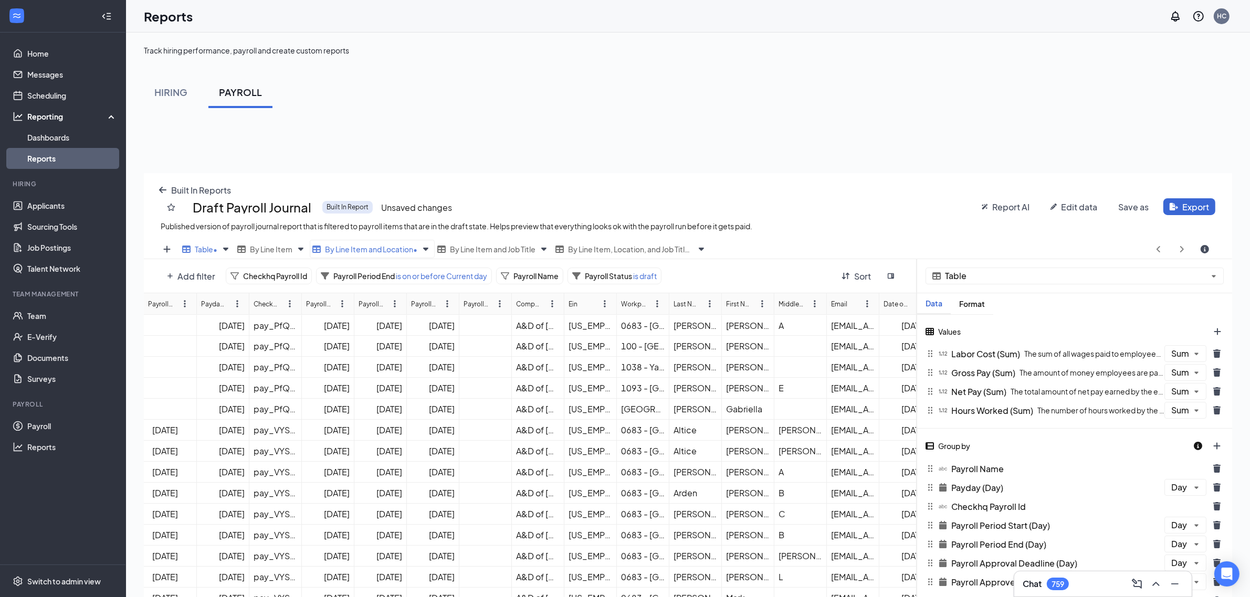
click at [171, 273] on icon "plus icon" at bounding box center [170, 276] width 6 height 6
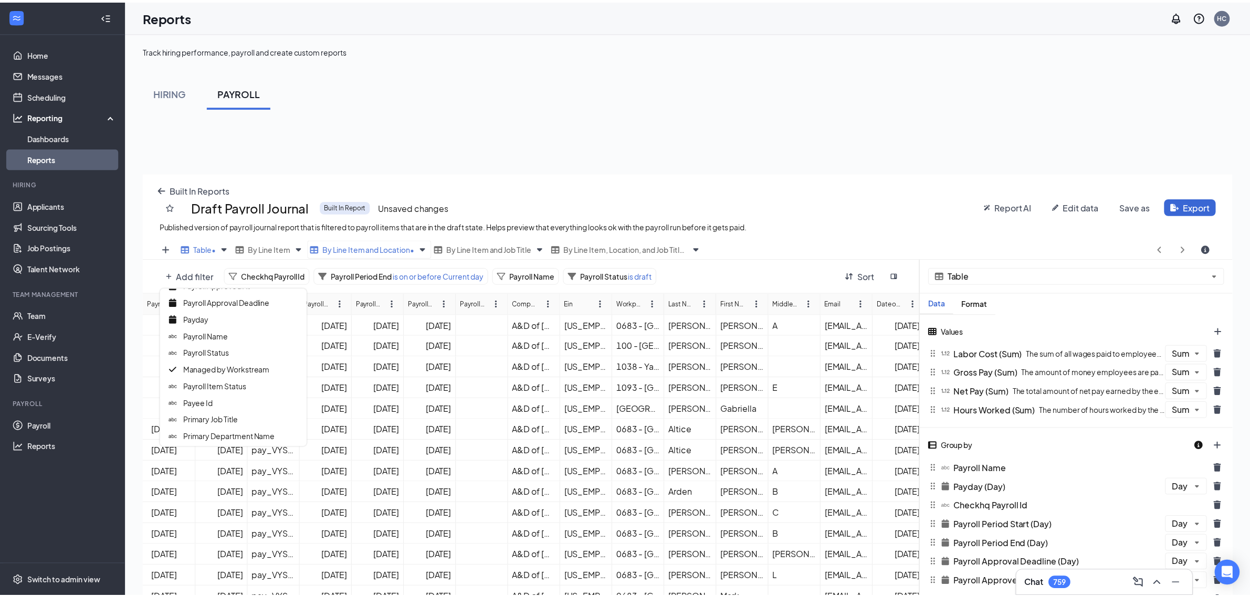
scroll to position [87, 0]
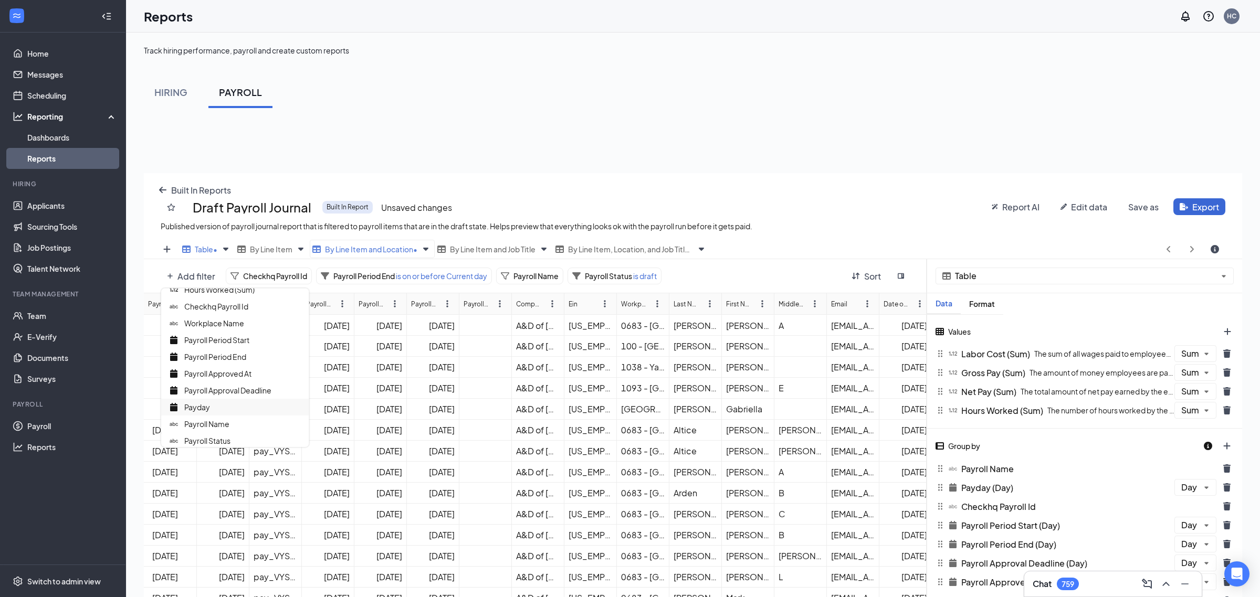
click at [227, 404] on div "Payday" at bounding box center [234, 407] width 147 height 17
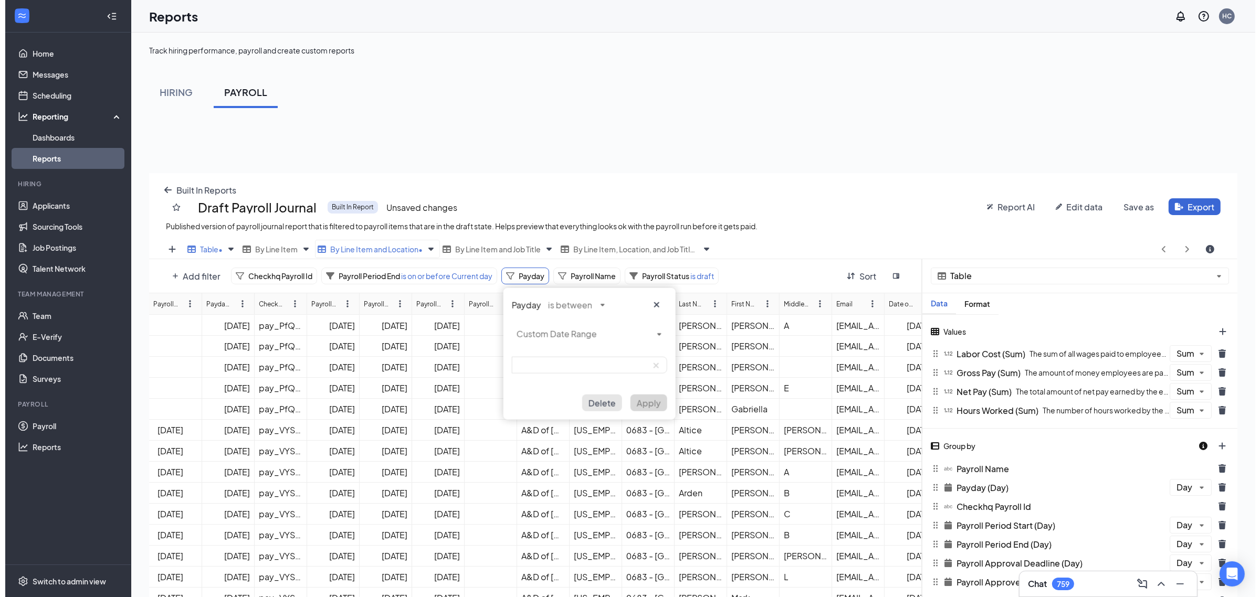
scroll to position [51979, 51402]
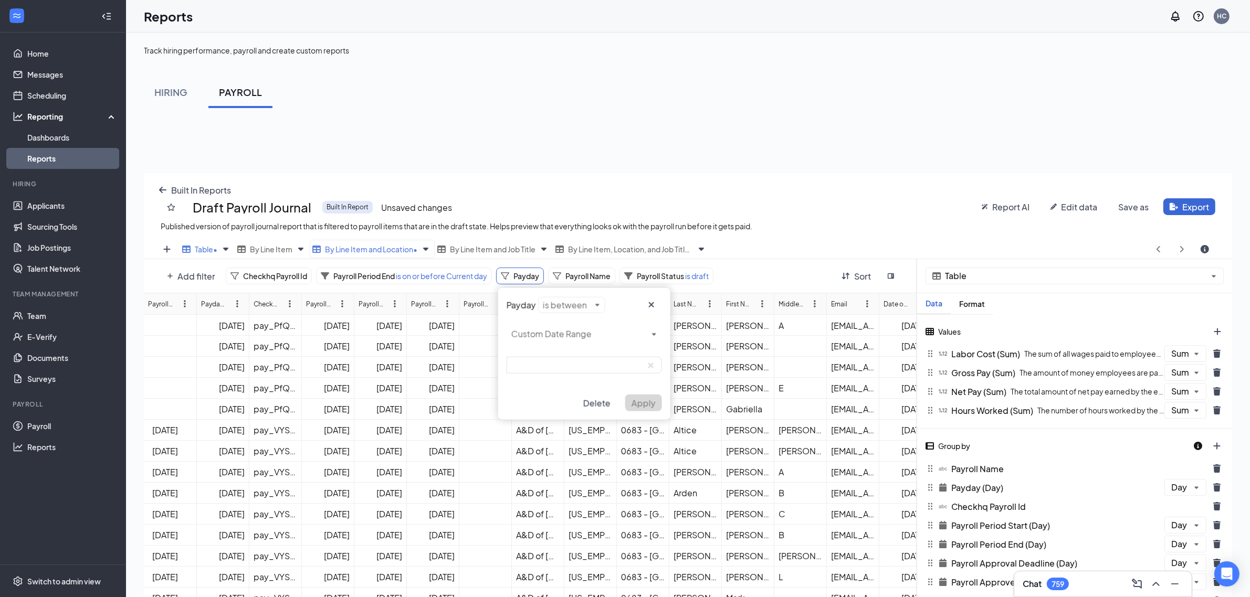
click at [583, 303] on div "Payday is between Custom Date Range Delete Apply" at bounding box center [584, 354] width 172 height 132
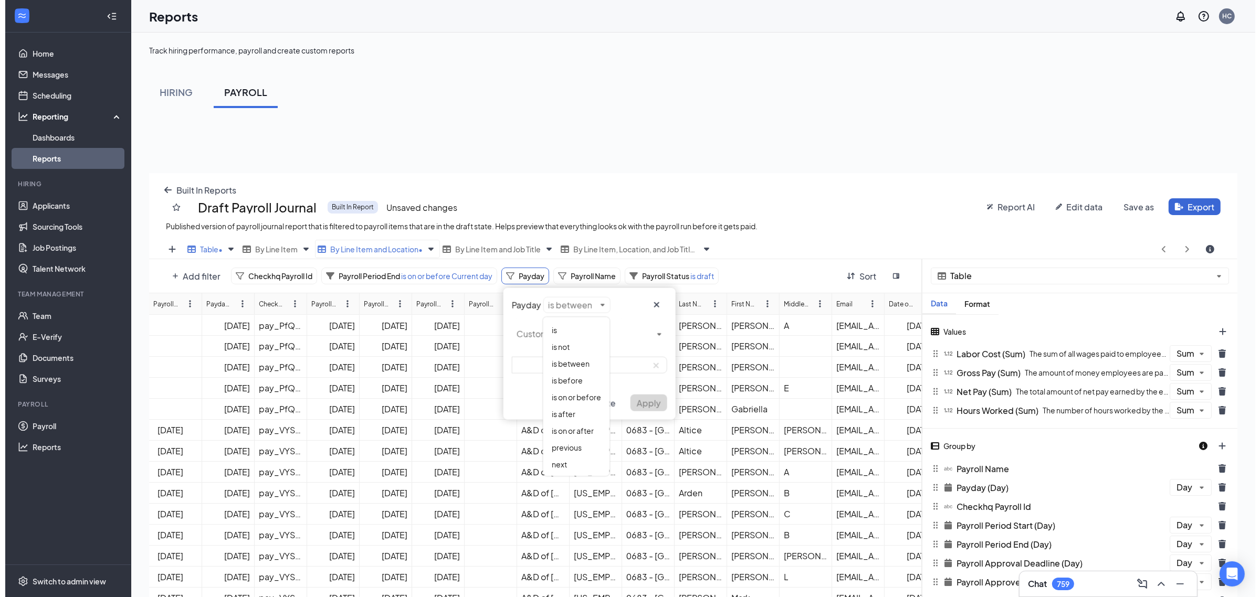
scroll to position [51979, 51392]
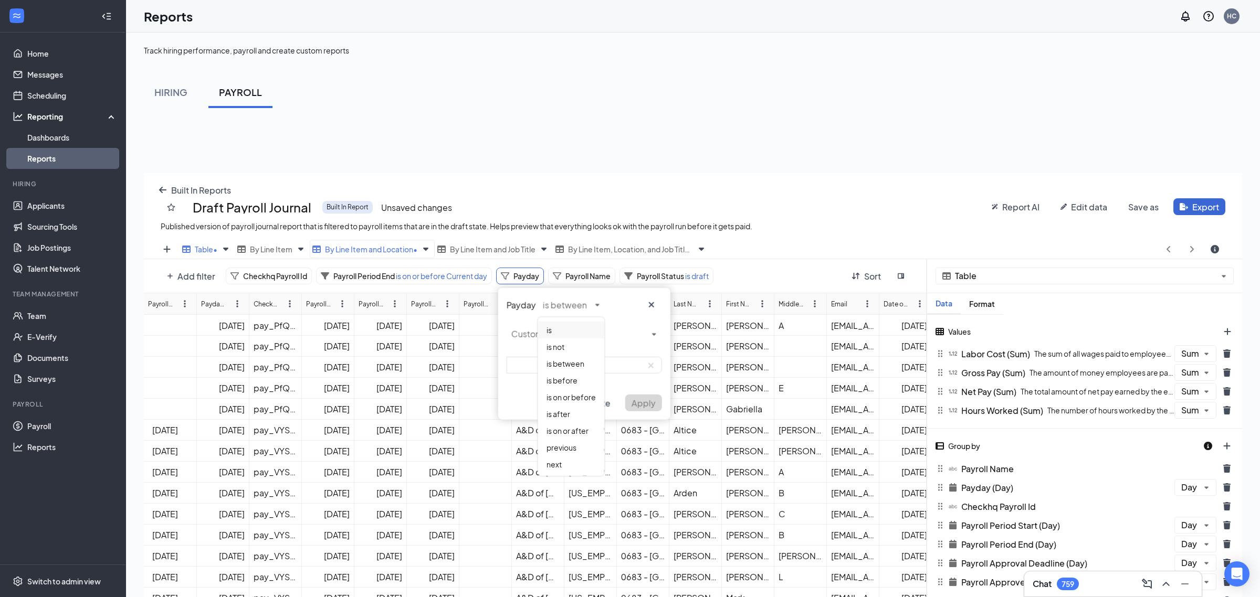
click at [578, 334] on div "is" at bounding box center [571, 330] width 66 height 17
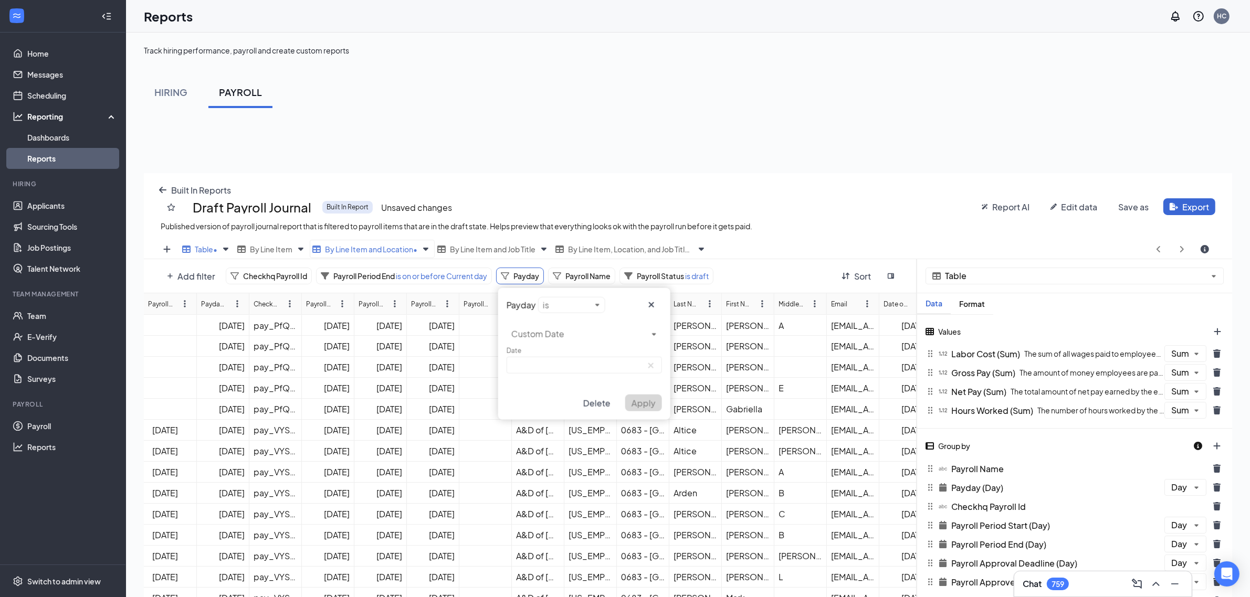
click at [570, 297] on div "Payday is Custom Date Date Delete Apply" at bounding box center [584, 354] width 172 height 132
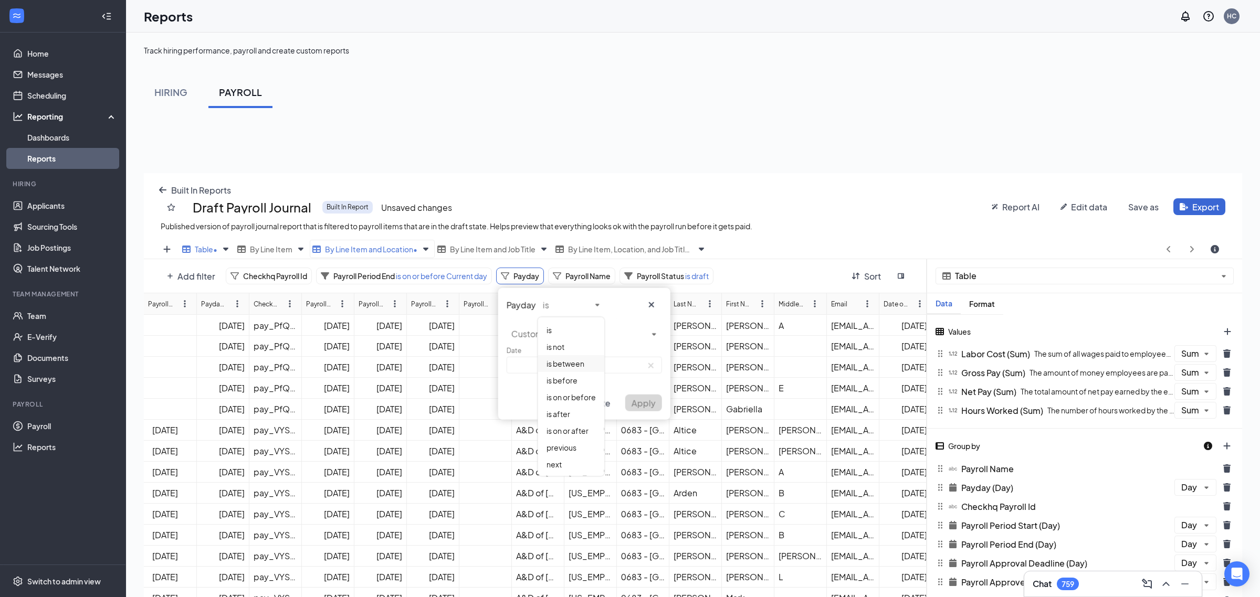
click at [571, 361] on span "is between" at bounding box center [565, 363] width 38 height 9
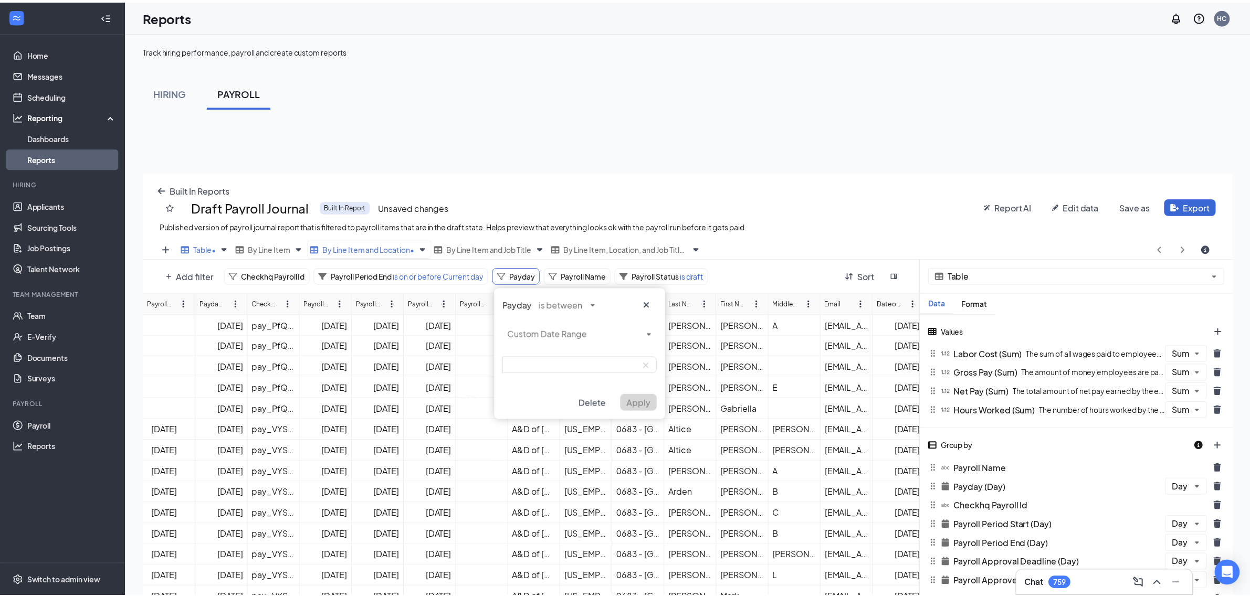
scroll to position [512, 1088]
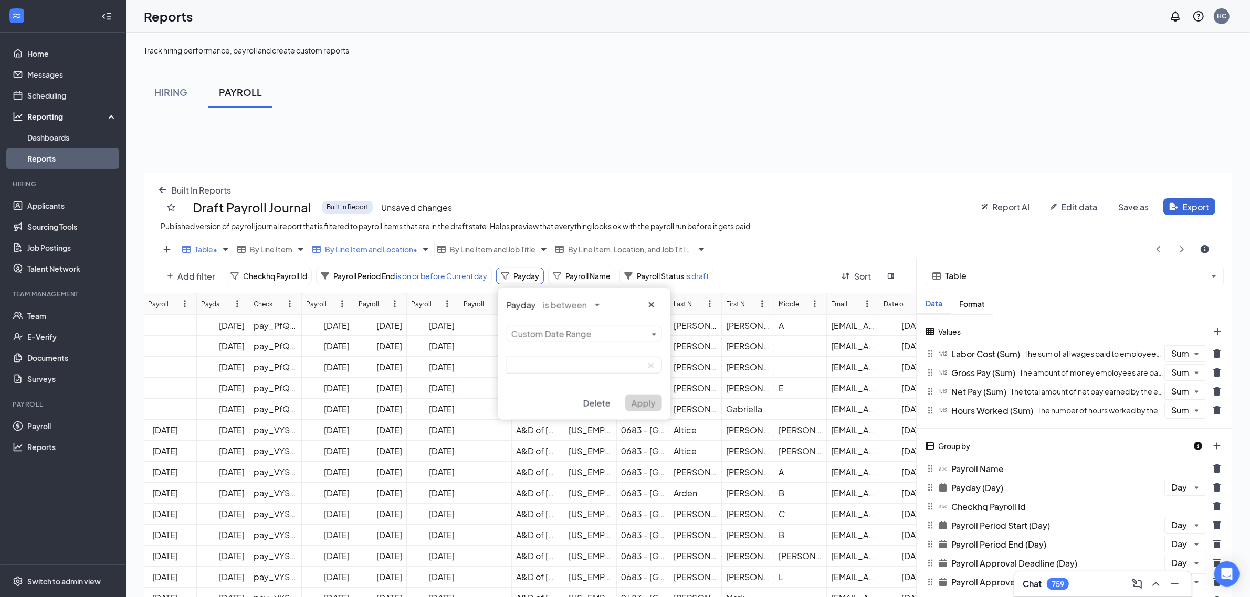
click at [571, 333] on div "Payday is between Custom Date Range Delete Apply" at bounding box center [584, 354] width 172 height 132
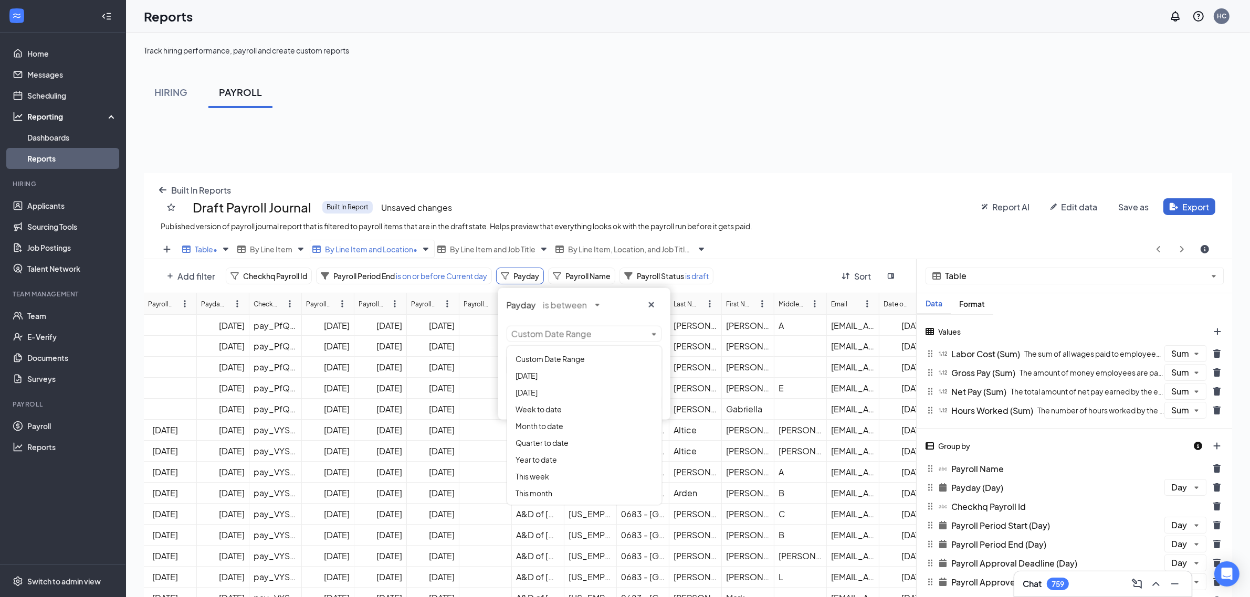
scroll to position [512, 1098]
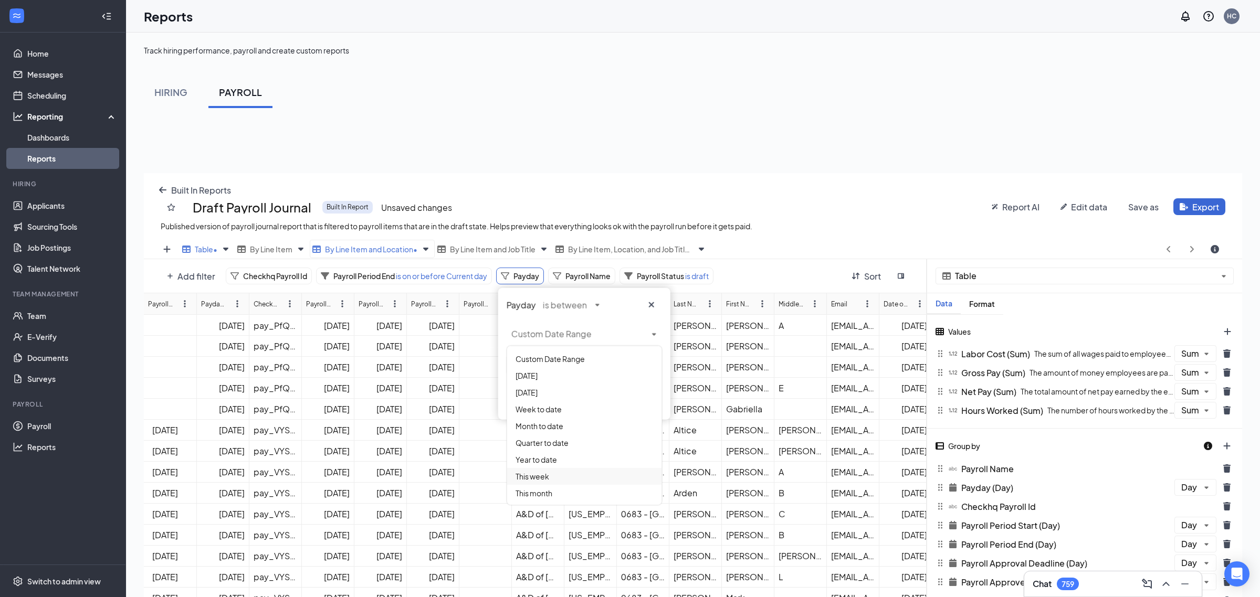
click at [551, 468] on div "This week" at bounding box center [584, 476] width 154 height 17
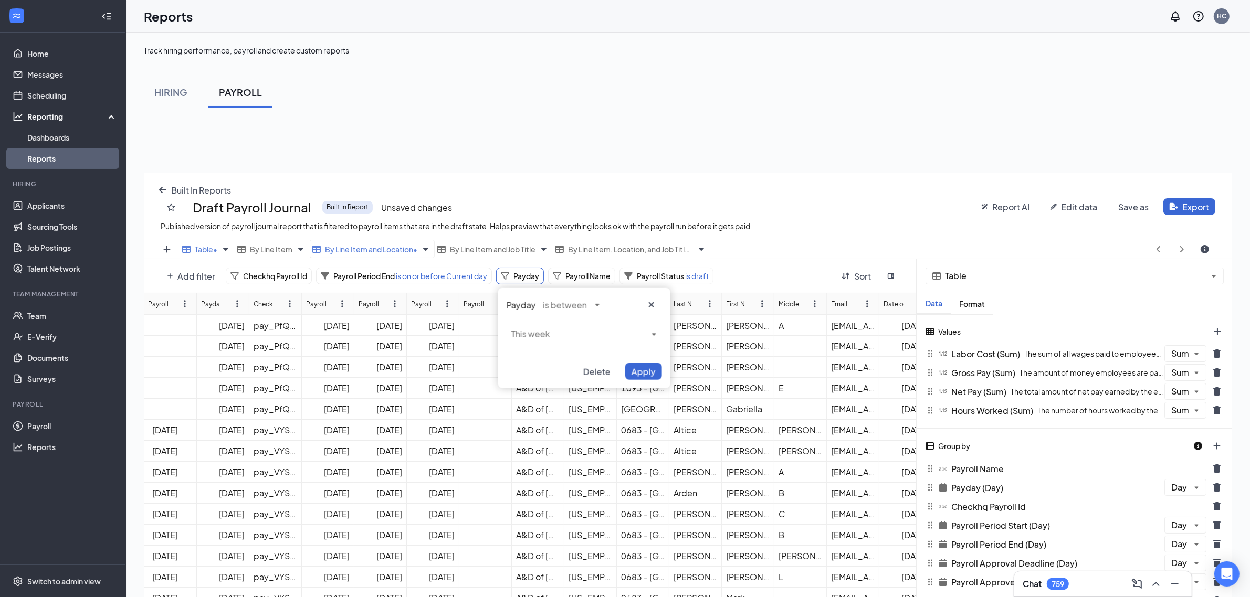
scroll to position [51979, 51402]
click at [628, 370] on span "Apply" at bounding box center [643, 371] width 24 height 11
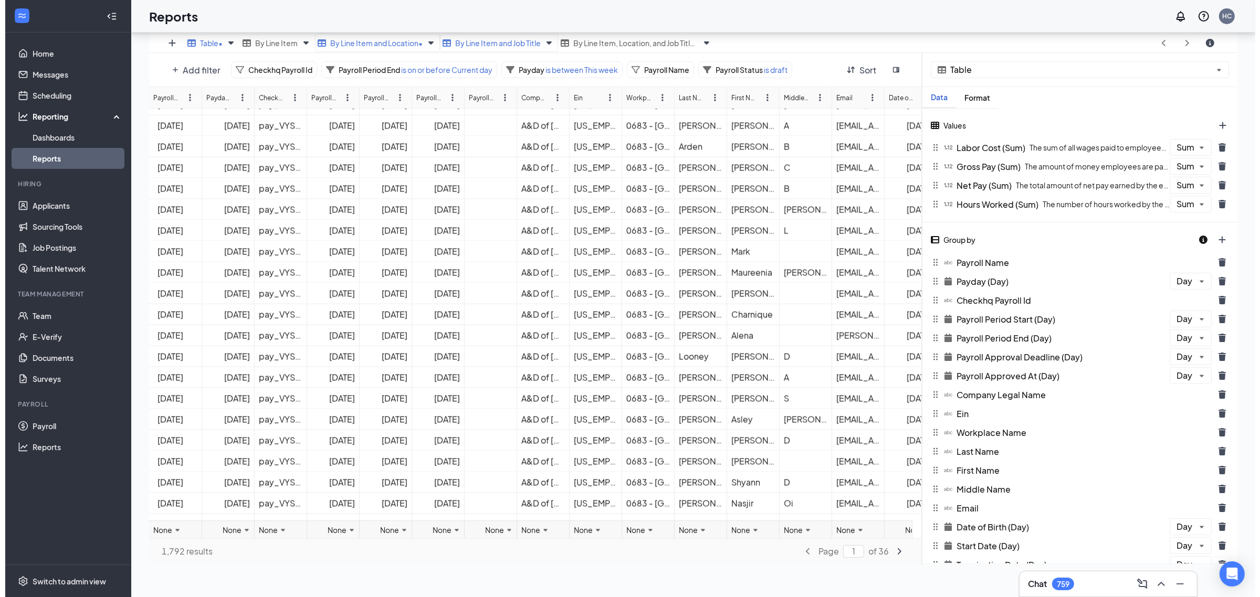
scroll to position [0, 0]
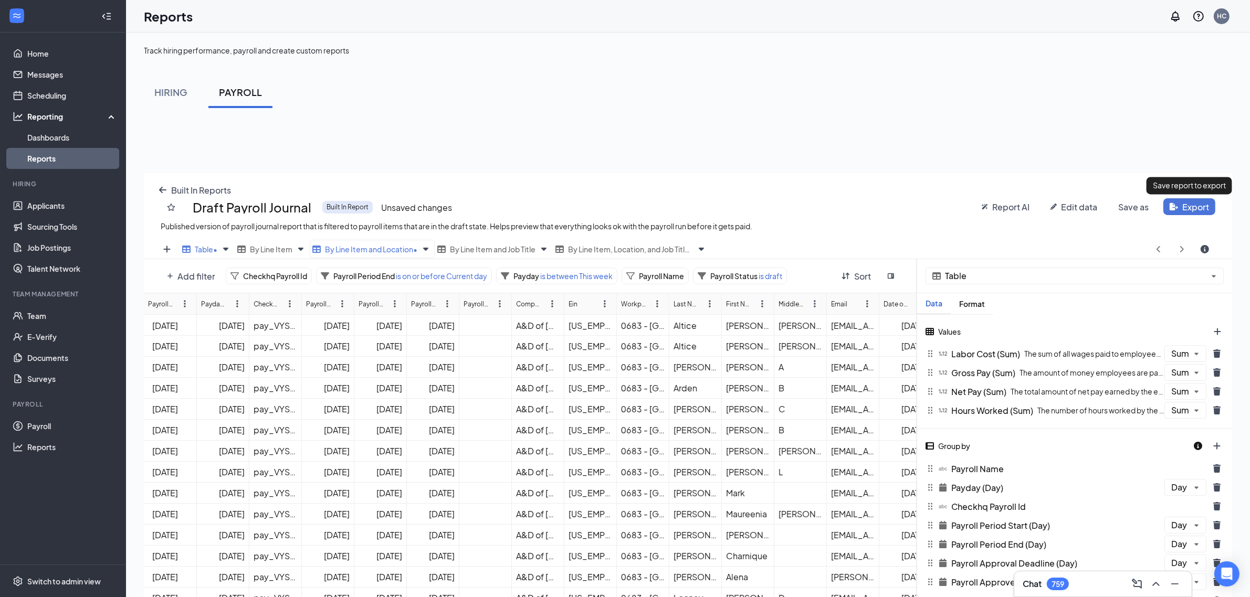
click at [628, 206] on span "Export" at bounding box center [1195, 207] width 27 height 11
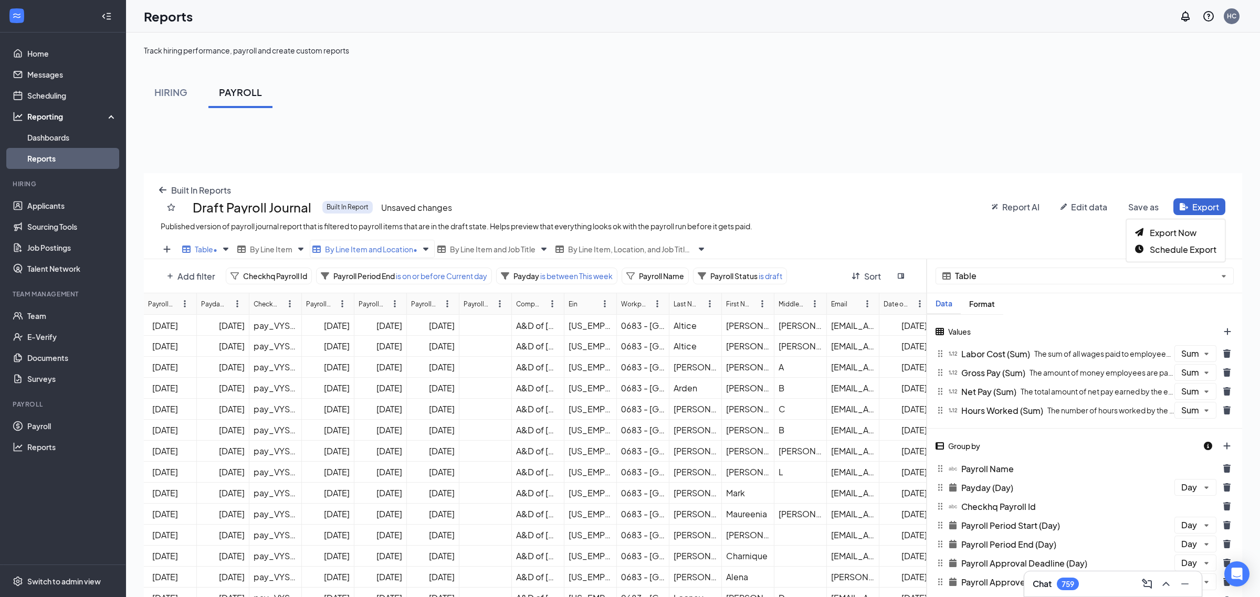
click at [628, 140] on html "Home Messages Scheduling Reporting Dashboards Reports Hiring Applicants Sourcin…" at bounding box center [630, 298] width 1260 height 597
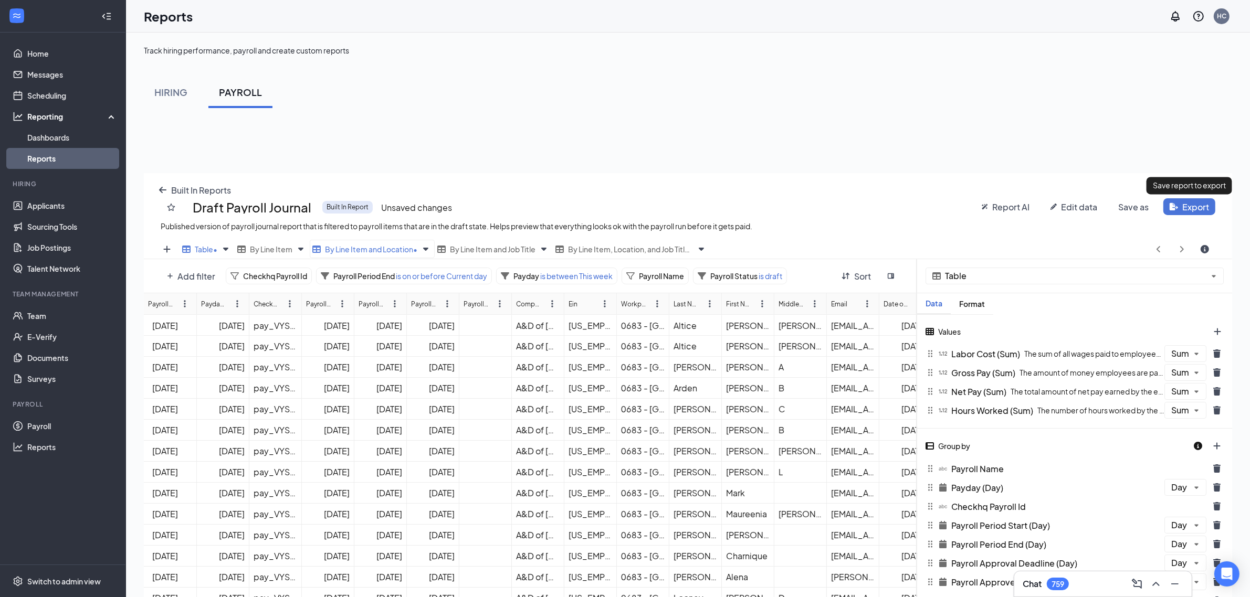
click at [628, 205] on button "Export" at bounding box center [1189, 206] width 52 height 17
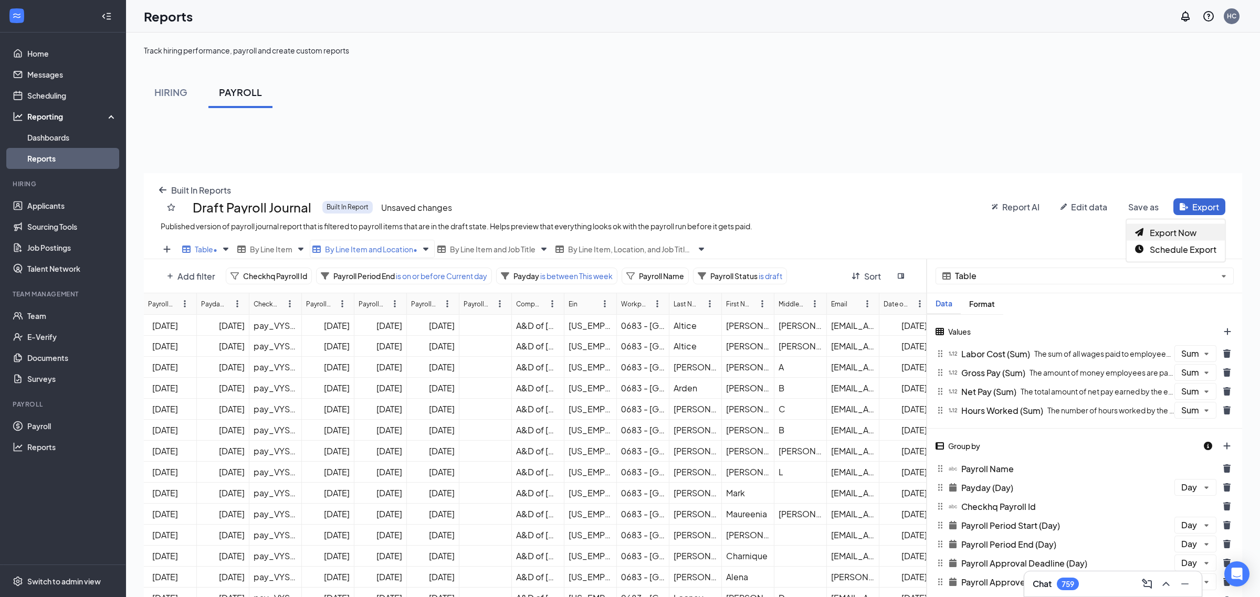
click at [628, 235] on span "Export Now" at bounding box center [1173, 232] width 47 height 11
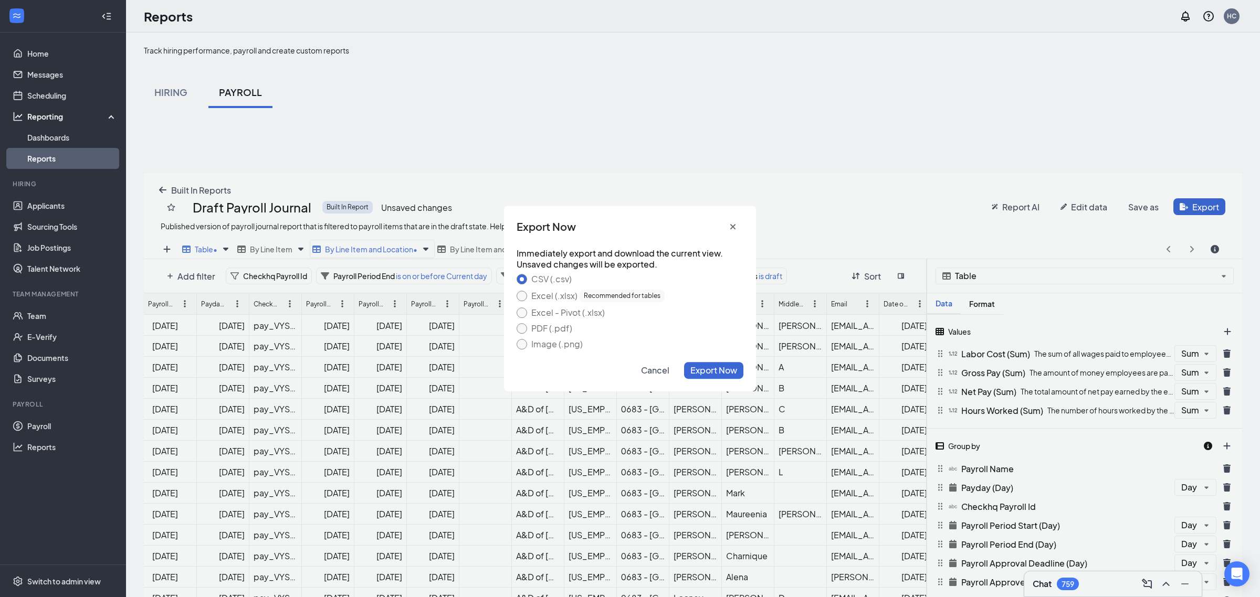
click at [550, 294] on div "Excel (.xlsx) Recommended for tables" at bounding box center [597, 296] width 133 height 13
click at [527, 294] on button "Excel (.xlsx) Recommended for tables" at bounding box center [522, 296] width 10 height 10
click at [628, 366] on span "Export Now" at bounding box center [713, 370] width 47 height 11
click at [628, 231] on icon "cross icon" at bounding box center [733, 227] width 8 height 8
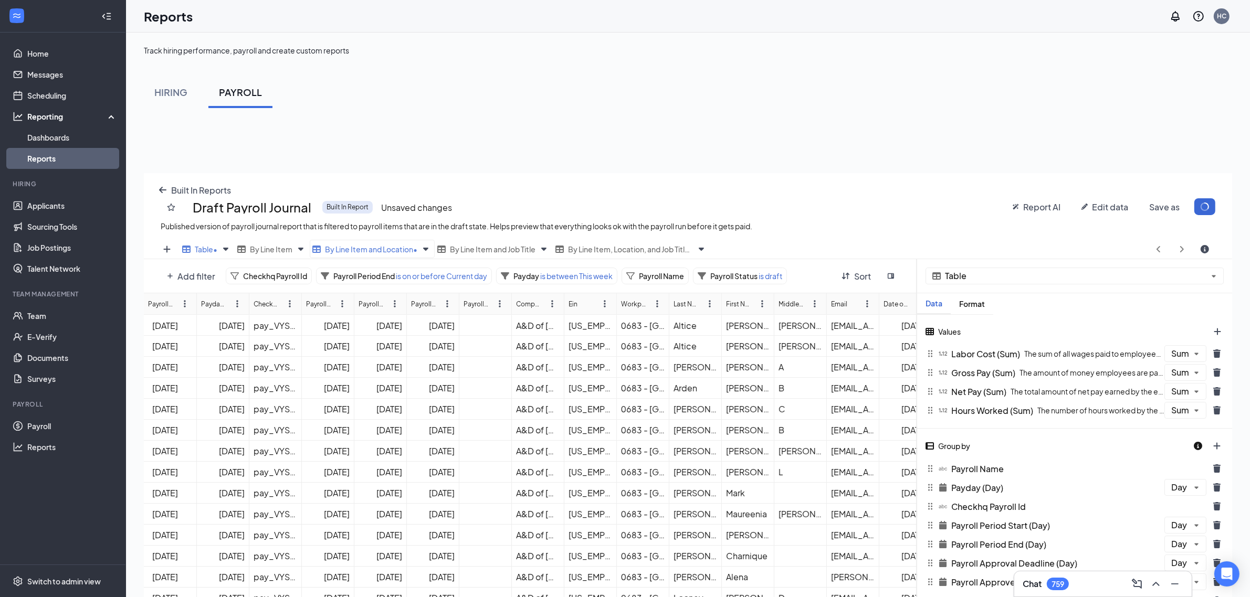
scroll to position [512, 1088]
click at [37, 425] on link "Payroll" at bounding box center [72, 426] width 90 height 21
